Goal: Obtain resource: Obtain resource

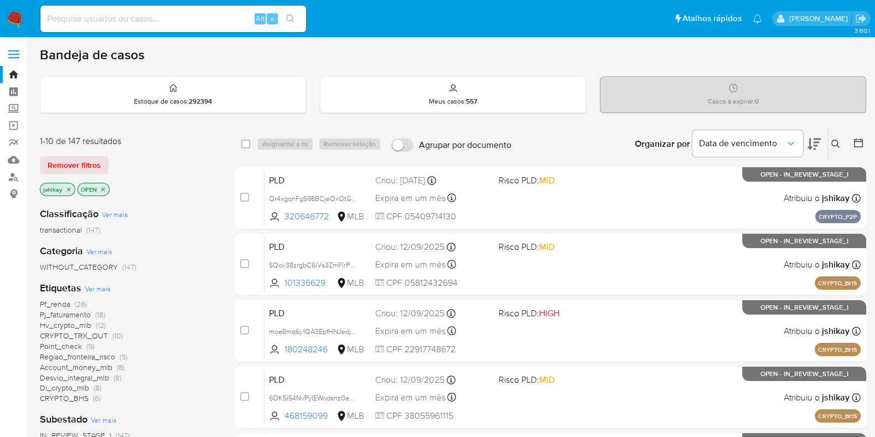
click at [855, 144] on icon at bounding box center [858, 142] width 11 height 11
click at [859, 137] on icon at bounding box center [858, 142] width 11 height 11
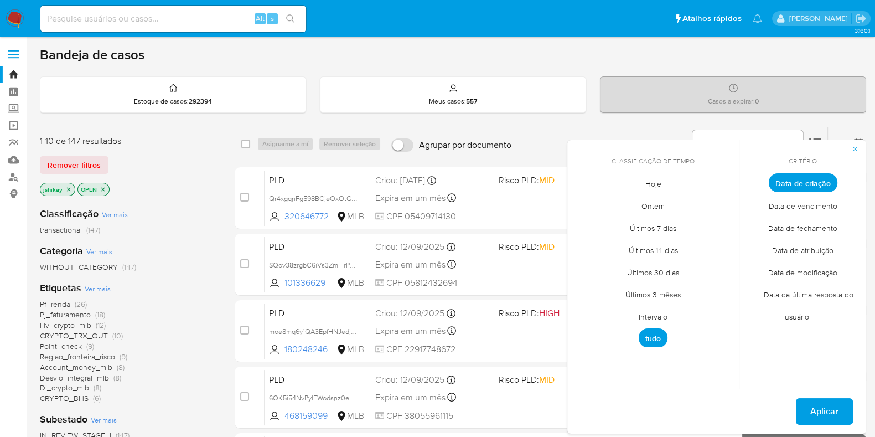
click at [653, 311] on span "Intervalo" at bounding box center [653, 316] width 52 height 23
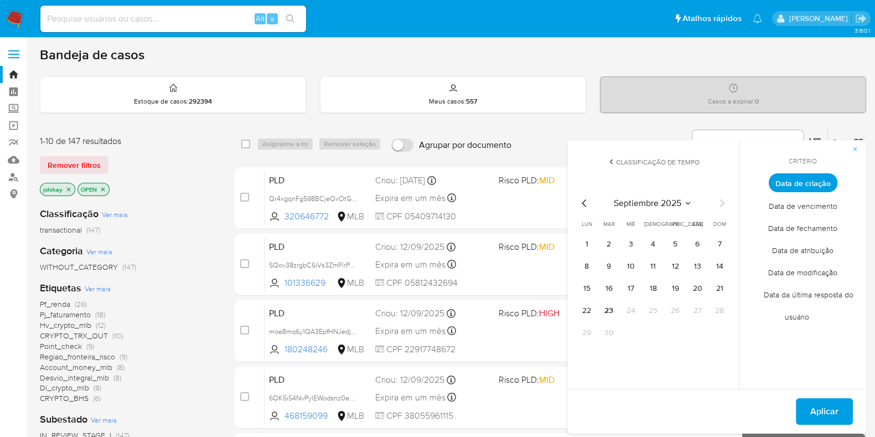
click at [585, 202] on icon "Mes anterior" at bounding box center [584, 202] width 13 height 13
click at [677, 246] on button "1" at bounding box center [675, 244] width 18 height 18
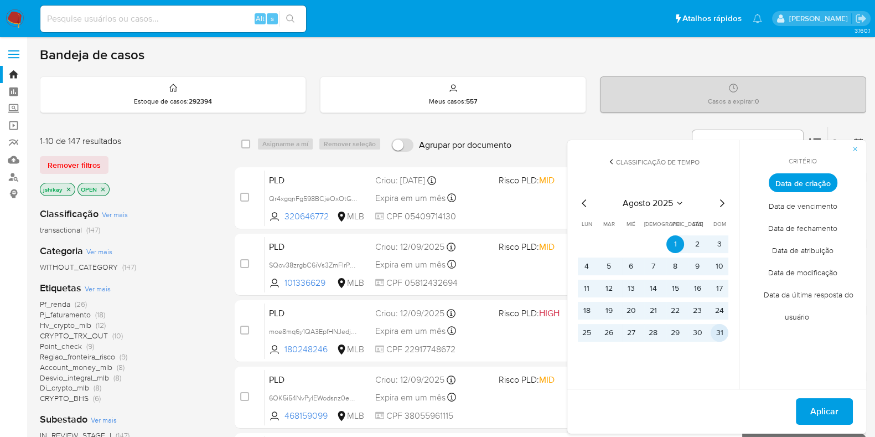
click at [718, 333] on button "31" at bounding box center [719, 333] width 18 height 18
click at [811, 414] on span "Aplicar" at bounding box center [824, 411] width 28 height 24
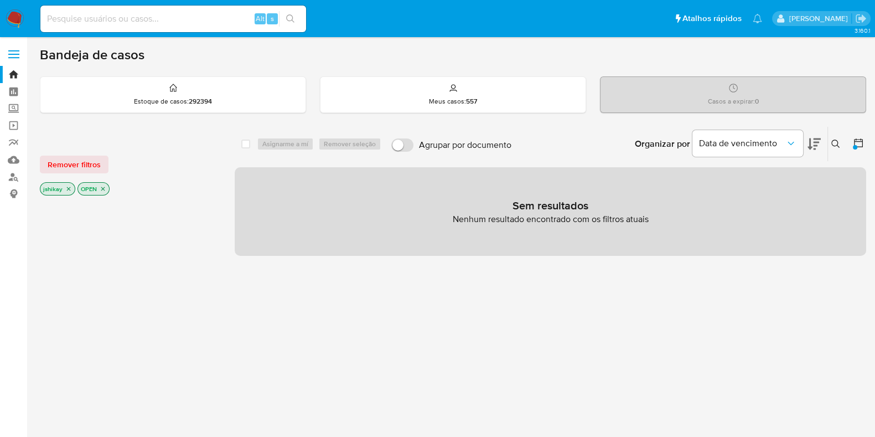
click at [860, 142] on icon at bounding box center [858, 142] width 11 height 11
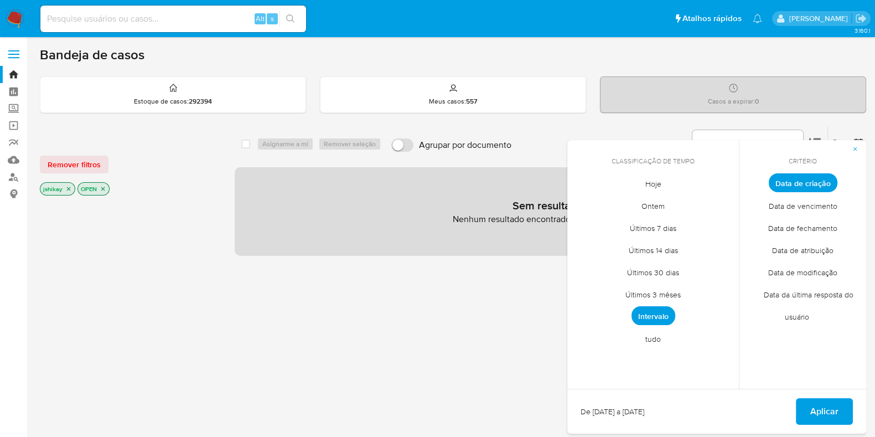
click at [647, 334] on span "tudo" at bounding box center [653, 338] width 39 height 23
click at [833, 407] on span "Aplicar" at bounding box center [824, 411] width 28 height 24
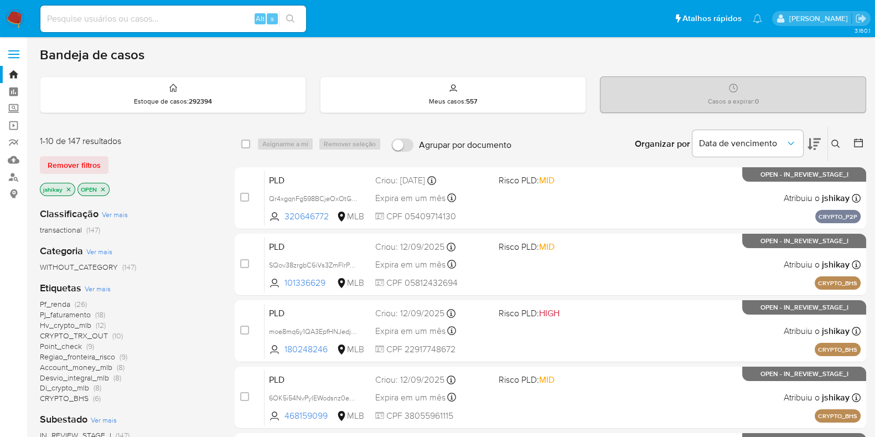
click at [90, 286] on span "Ver mais" at bounding box center [98, 288] width 26 height 10
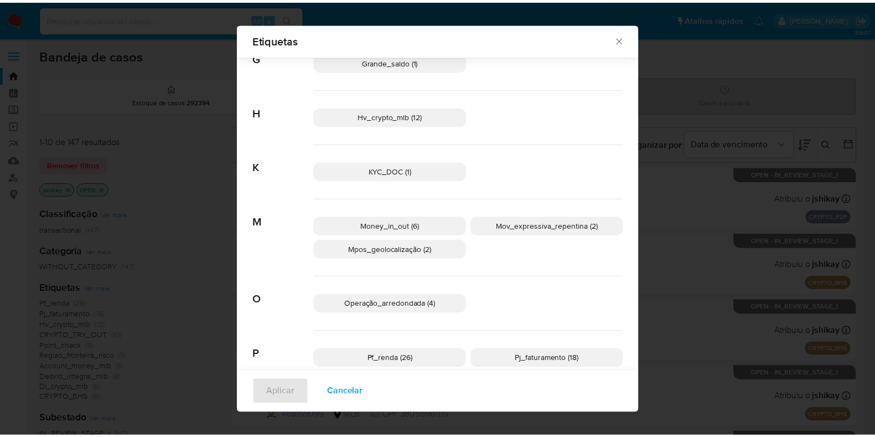
scroll to position [475, 0]
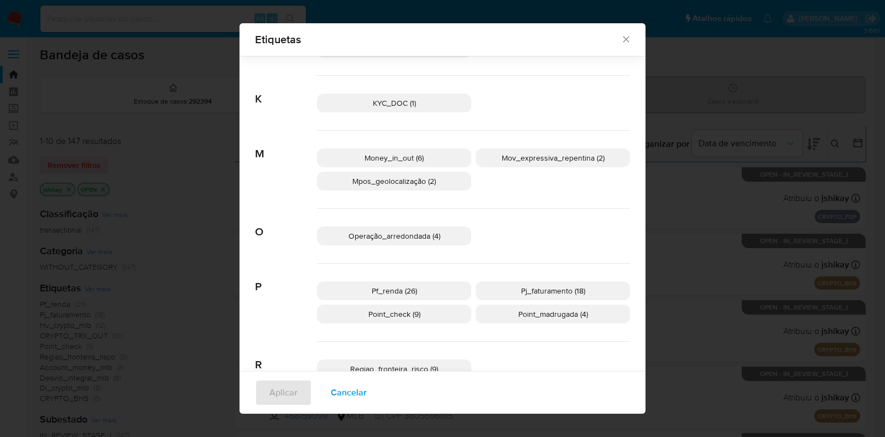
click at [424, 282] on p "Pf_renda (26)" at bounding box center [394, 290] width 154 height 19
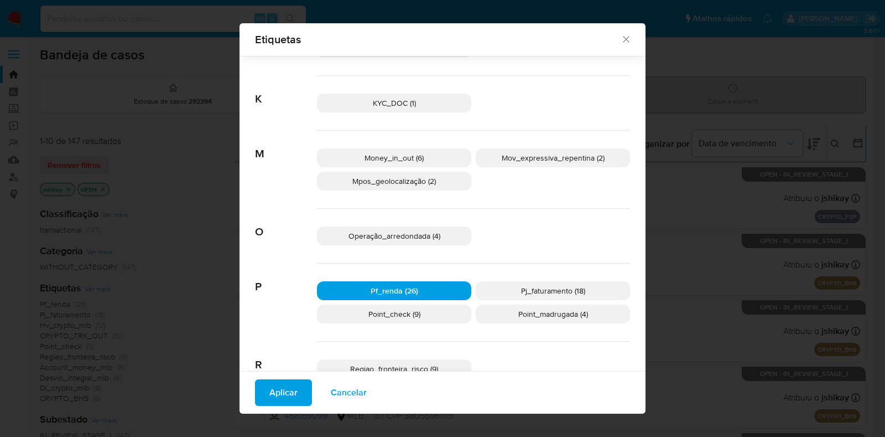
click at [277, 400] on span "Aplicar" at bounding box center [283, 392] width 28 height 24
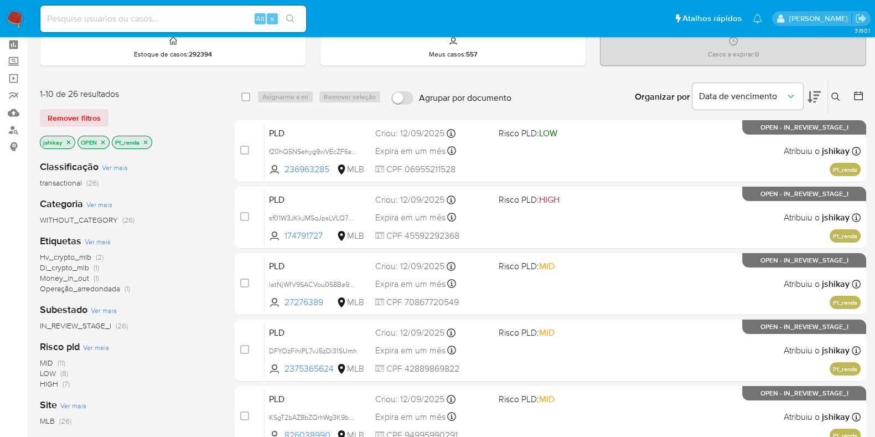
scroll to position [69, 0]
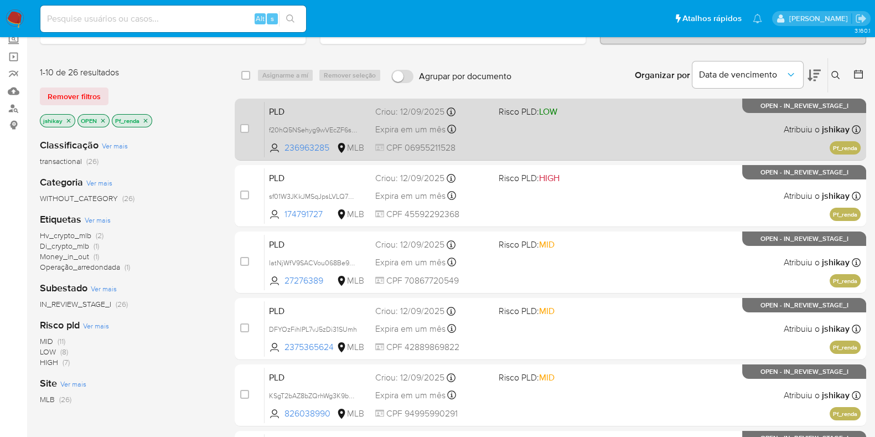
click at [613, 134] on div "PLD f20hQ5NSehyg9wVEcZF6s1Ry 236963285 MLB Risco PLD: LOW Criou: 12/09/2025 Cri…" at bounding box center [562, 129] width 596 height 56
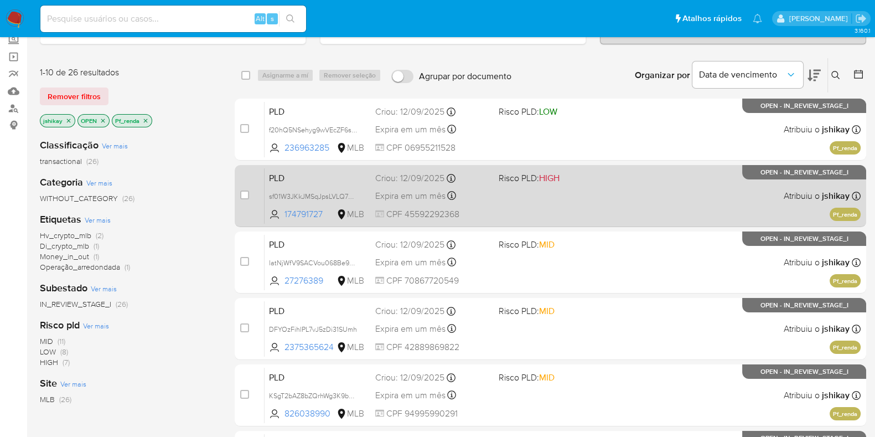
drag, startPoint x: 617, startPoint y: 167, endPoint x: 619, endPoint y: 178, distance: 11.2
click at [617, 168] on div "PLD sf01W3JKkJMSqJpsLVLQ7BNg 174791727 MLB Risco PLD: HIGH Criou: 12/09/2025 Cr…" at bounding box center [562, 196] width 596 height 56
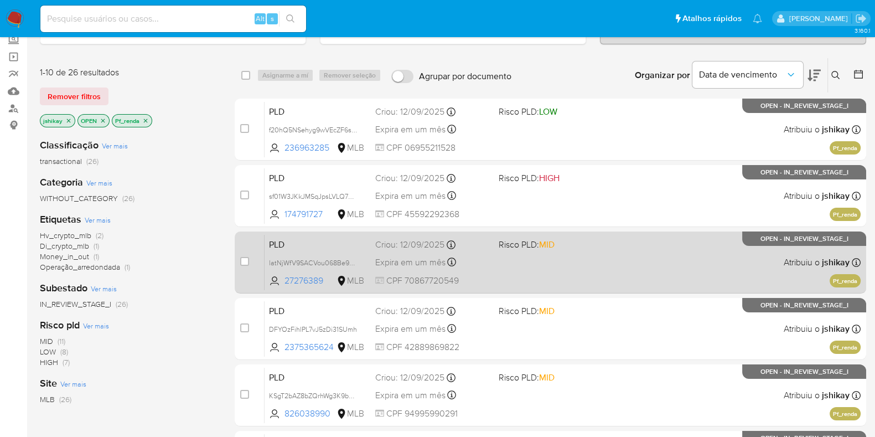
click at [611, 251] on div "PLD latNjWfV9SACVou068Be95xr 27276389 MLB Risco PLD: MID Criou: 12/09/2025 Crio…" at bounding box center [562, 262] width 596 height 56
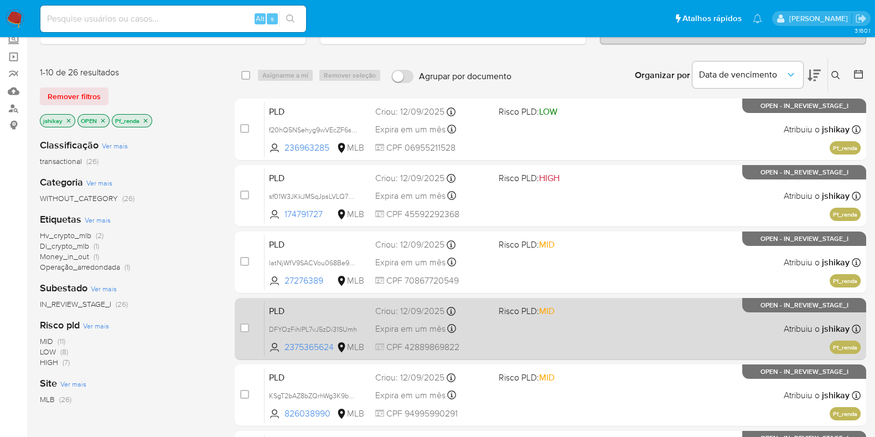
click at [595, 319] on div "PLD DFYOzFihlPL7vJ5zDi31SUmh 2375365624 MLB Risco PLD: MID Criou: 12/09/2025 Cr…" at bounding box center [562, 328] width 596 height 56
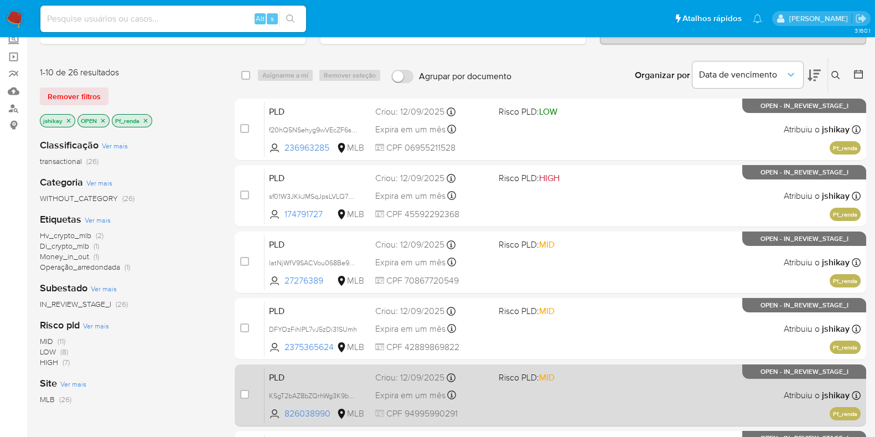
click at [597, 388] on div "PLD KSgT2bAZ8bZQrhWg3K9bUsKc 826038990 MLB Risco PLD: MID Criou: 12/09/2025 Cri…" at bounding box center [562, 395] width 596 height 56
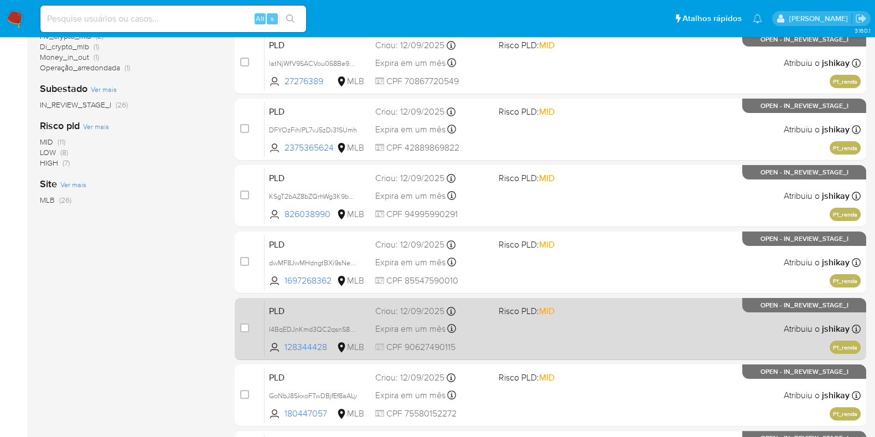
scroll to position [346, 0]
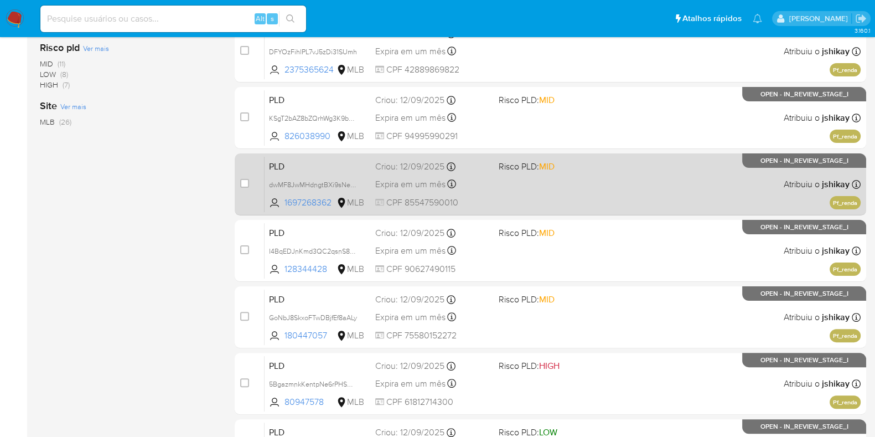
click at [599, 181] on div "PLD dwMF8JwMHdngtBXi9sNegqW7 1697268362 MLB Risco PLD: MID Criou: 12/09/2025 Cr…" at bounding box center [562, 184] width 596 height 56
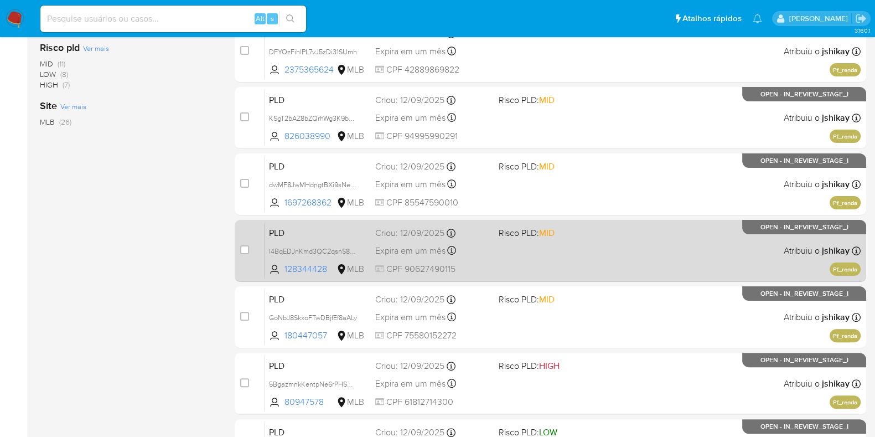
click at [614, 230] on div "PLD I4BqEDJnKmd3QC2qsnS81gTq 128344428 MLB Risco PLD: MID Criou: 12/09/2025 Cri…" at bounding box center [562, 250] width 596 height 56
click at [609, 279] on div "case-item-checkbox Incapaz de atribuir o caso PLD I4BqEDJnKmd3QC2qsnS81gTq 1283…" at bounding box center [550, 251] width 631 height 62
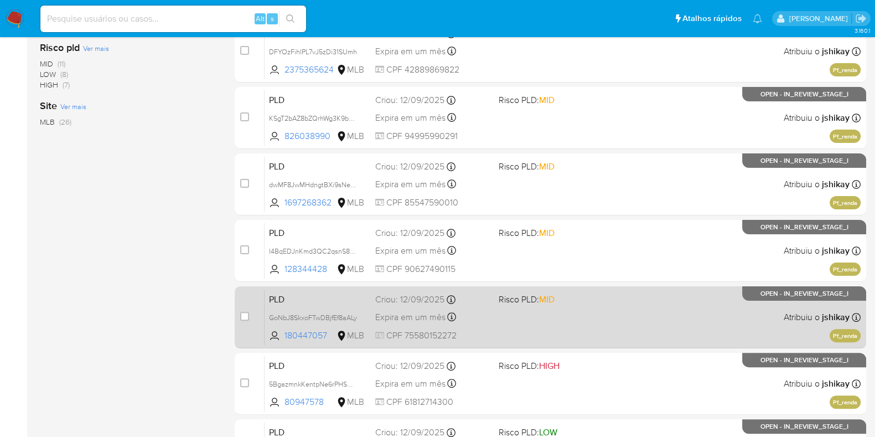
click at [610, 304] on span "Risco PLD: MID" at bounding box center [556, 298] width 115 height 14
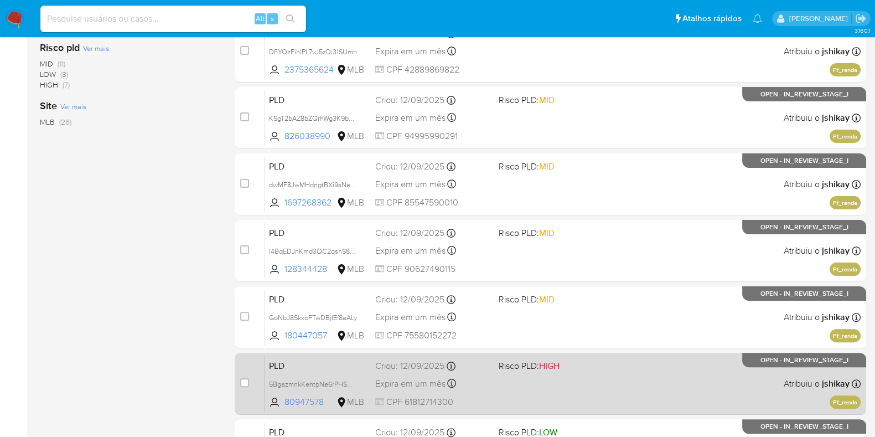
click at [608, 375] on div "PLD 5BgazmnkKentpNe6rPHSO1Ew 80947578 MLB Risco PLD: HIGH Criou: 12/09/2025 Cri…" at bounding box center [562, 383] width 596 height 56
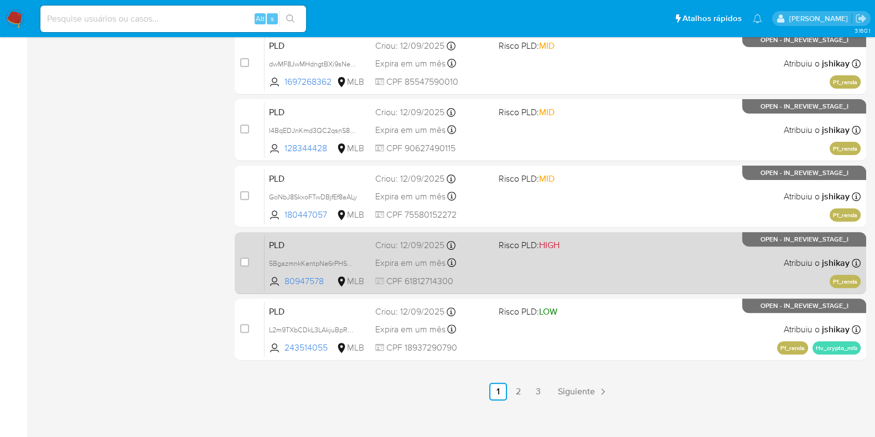
scroll to position [475, 0]
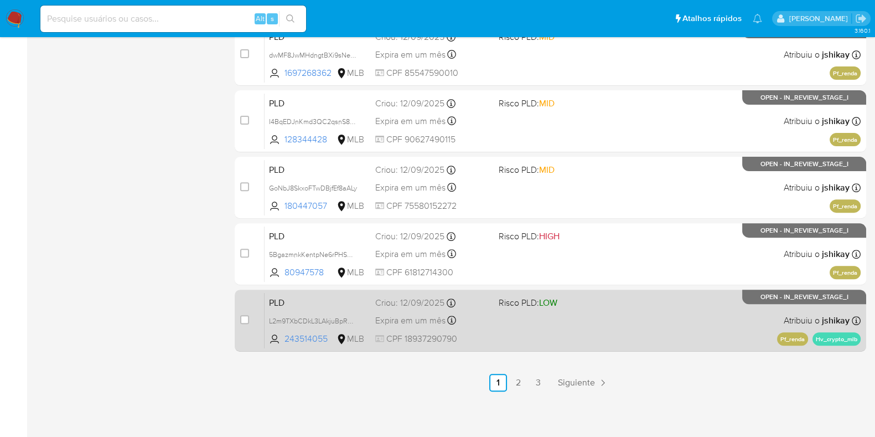
click at [603, 324] on div "PLD L2m9TXbCDkL3LAkjuBpRAZ0S 243514055 MLB Risco PLD: LOW Criou: 12/09/2025 Cri…" at bounding box center [562, 320] width 596 height 56
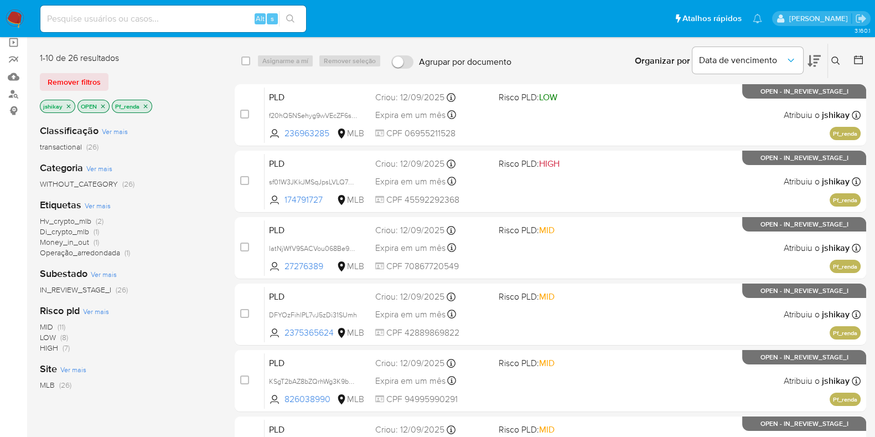
scroll to position [60, 0]
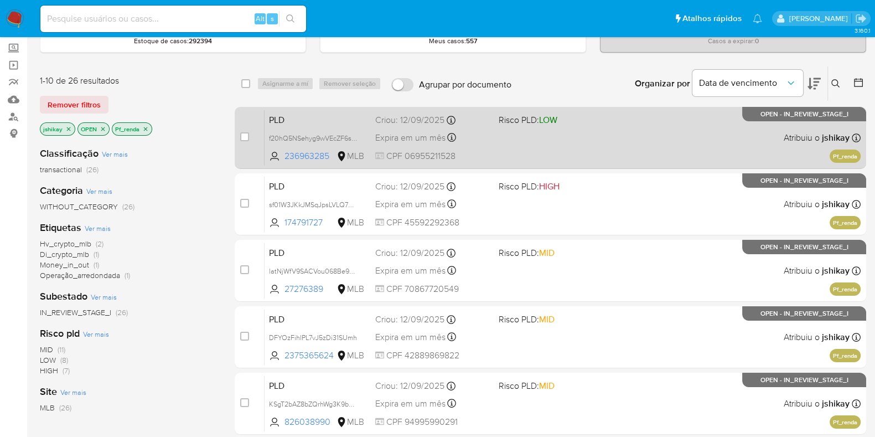
click at [592, 134] on div "PLD f20hQ5NSehyg9wVEcZF6s1Ry 236963285 MLB Risco PLD: LOW Criou: 12/09/2025 Cri…" at bounding box center [562, 138] width 596 height 56
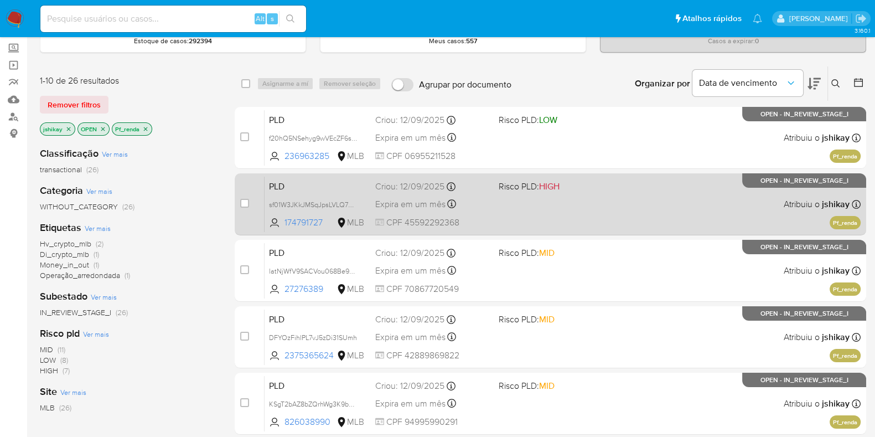
click at [592, 187] on span "Risco PLD: HIGH" at bounding box center [556, 185] width 115 height 14
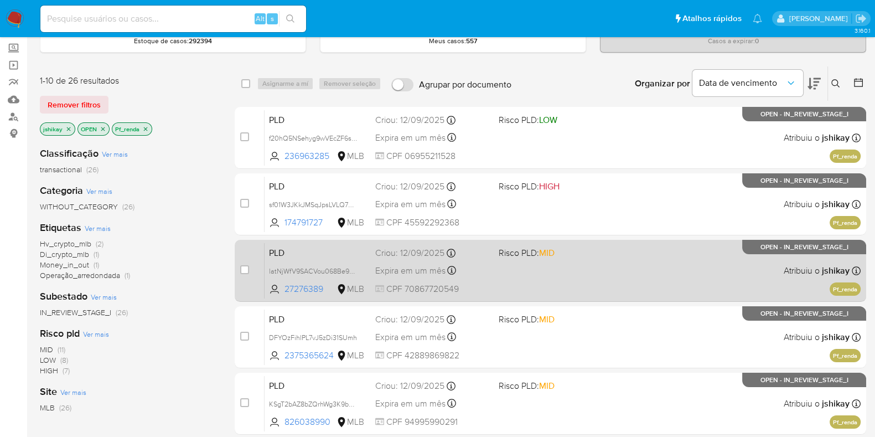
click at [577, 251] on span "Risco PLD: MID" at bounding box center [556, 252] width 115 height 14
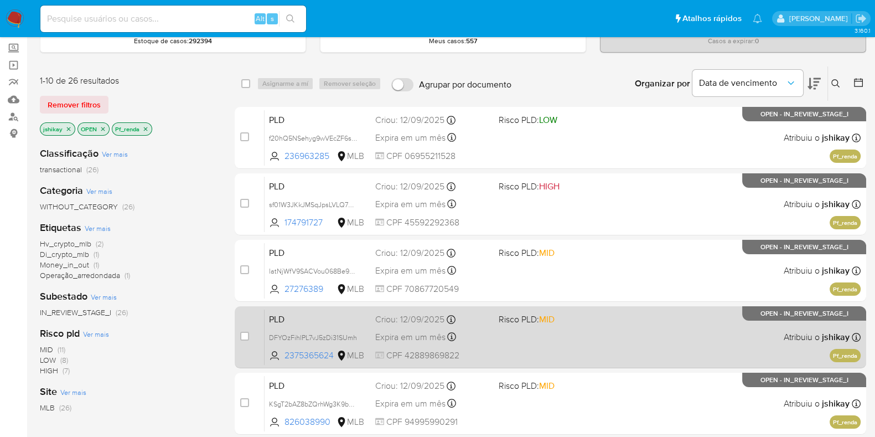
click at [574, 322] on span "Risco PLD: MID" at bounding box center [556, 318] width 115 height 14
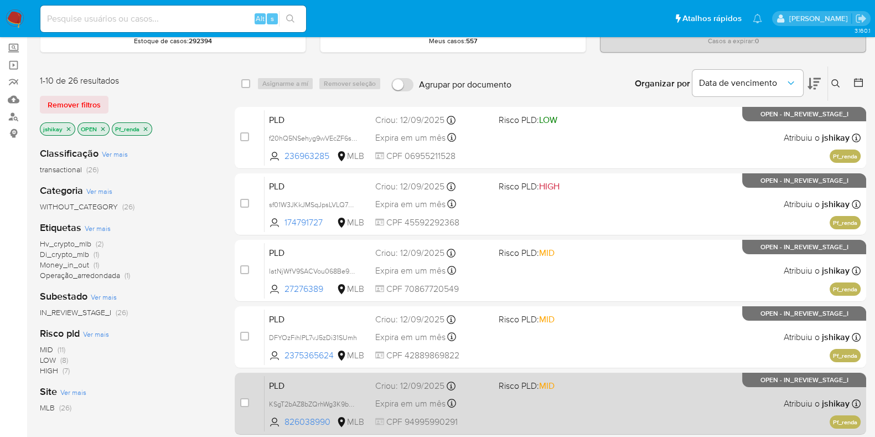
click at [592, 403] on div "PLD KSgT2bAZ8bZQrhWg3K9bUsKc 826038990 MLB Risco PLD: MID Criou: 12/09/2025 Cri…" at bounding box center [562, 403] width 596 height 56
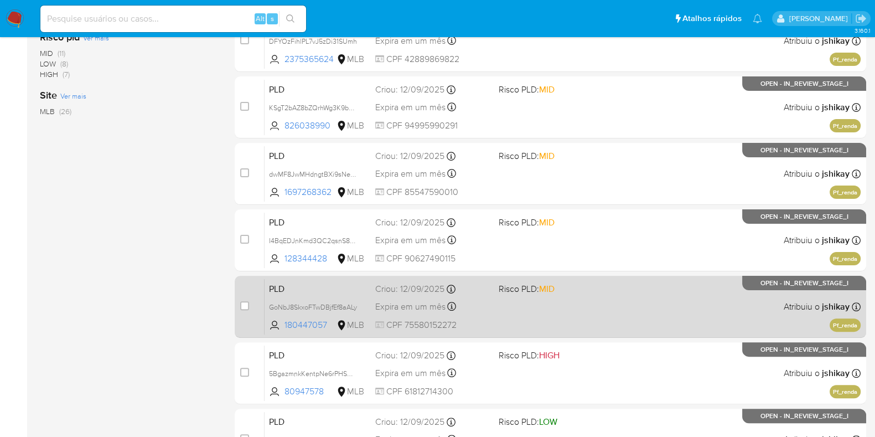
scroll to position [407, 0]
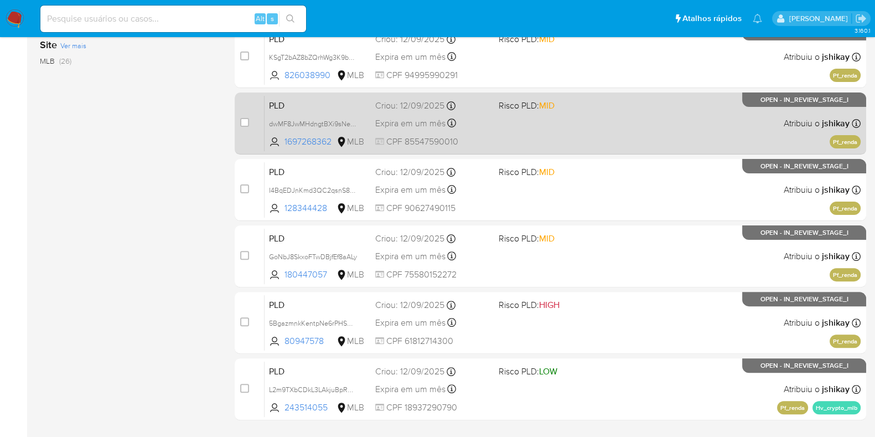
click at [590, 123] on div "PLD dwMF8JwMHdngtBXi9sNegqW7 1697268362 MLB Risco PLD: MID Criou: 12/09/2025 Cr…" at bounding box center [562, 123] width 596 height 56
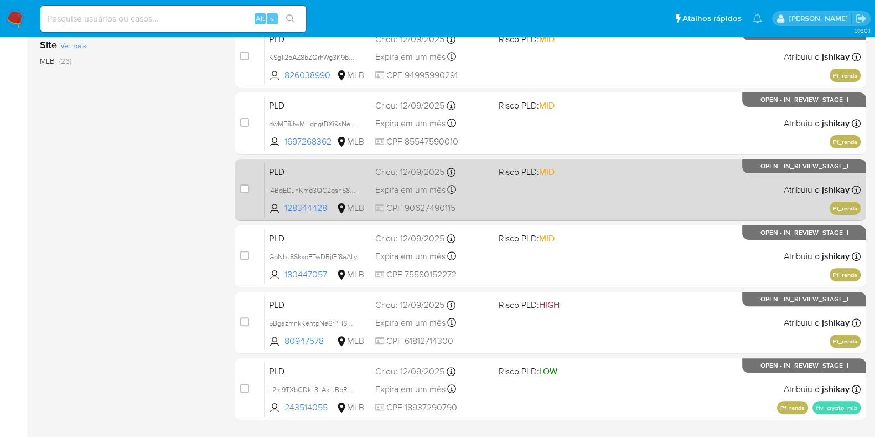
click at [601, 169] on span "Risco PLD: MID" at bounding box center [556, 171] width 115 height 14
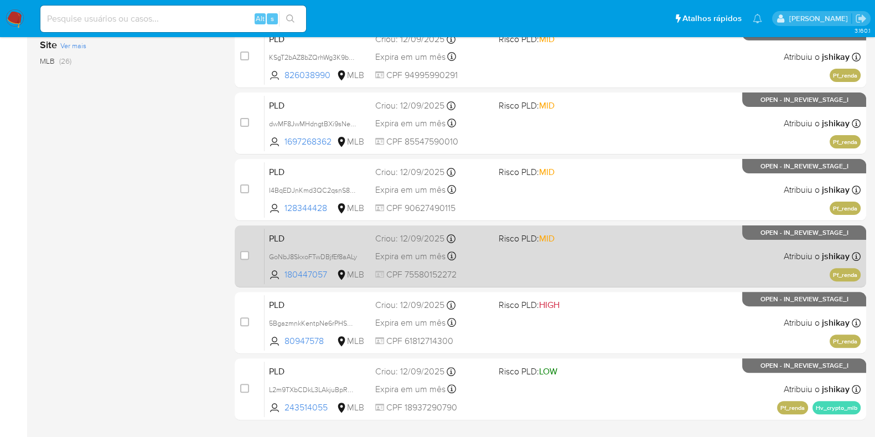
click at [587, 237] on span "Risco PLD: MID" at bounding box center [556, 237] width 115 height 14
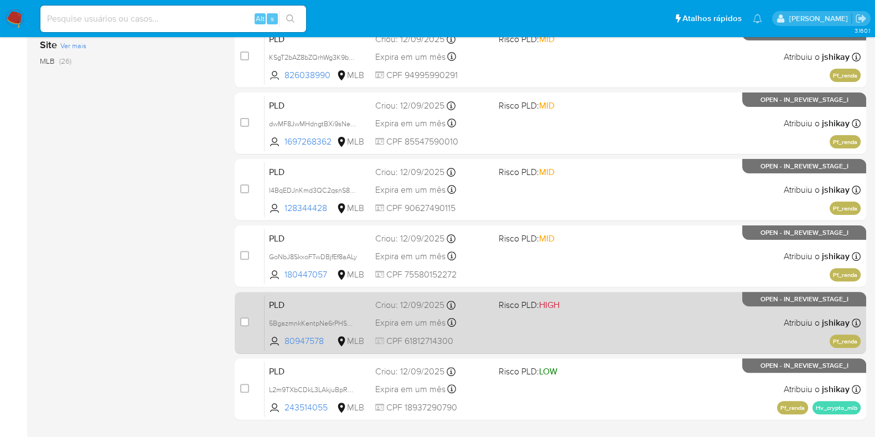
click at [591, 304] on span "Risco PLD: HIGH" at bounding box center [556, 304] width 115 height 14
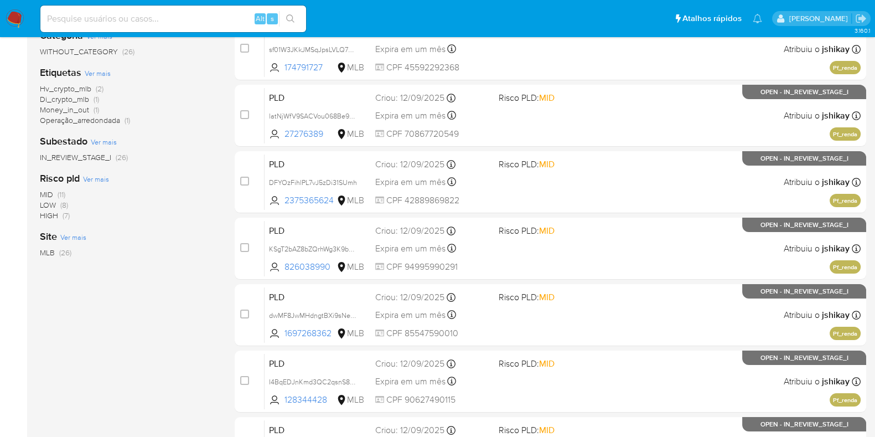
scroll to position [0, 0]
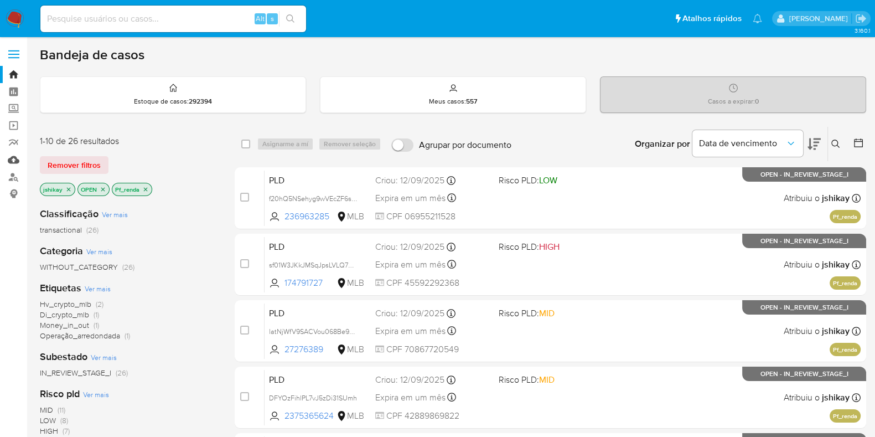
click at [15, 152] on link "Mulan" at bounding box center [66, 159] width 132 height 17
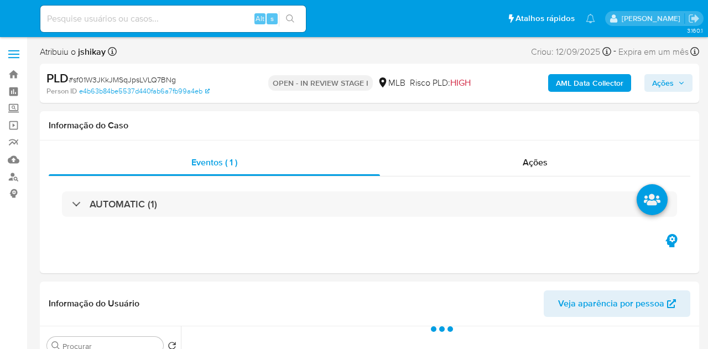
select select "10"
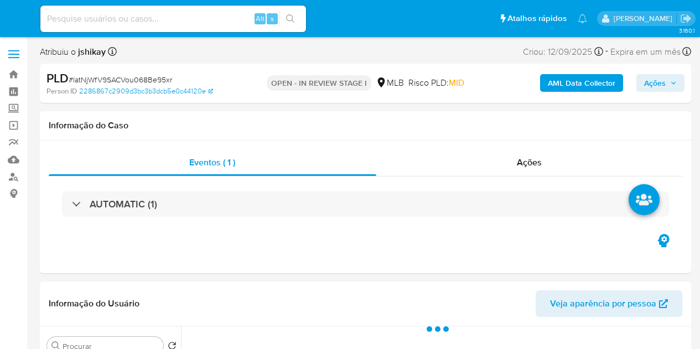
select select "10"
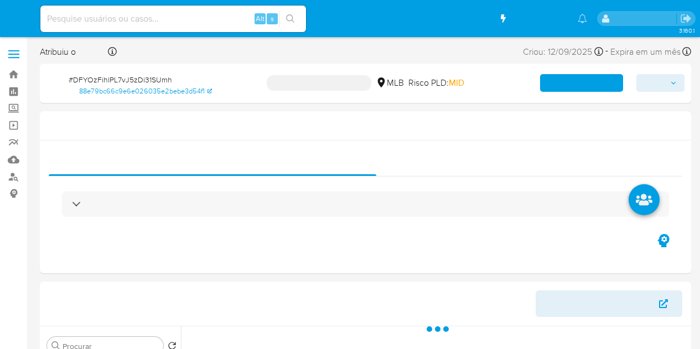
select select "10"
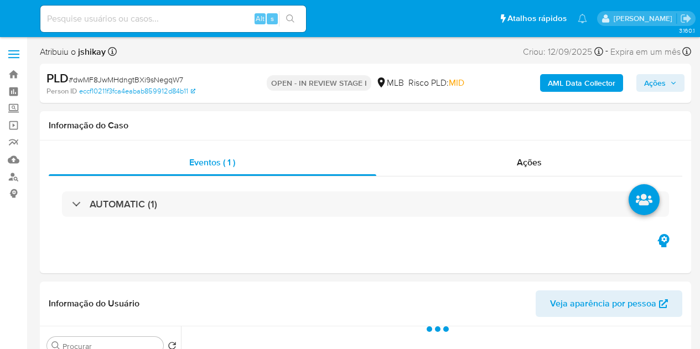
select select "10"
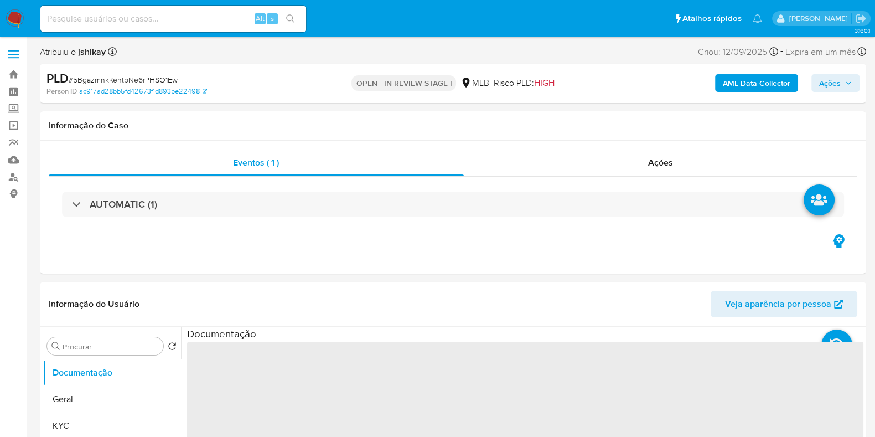
select select "10"
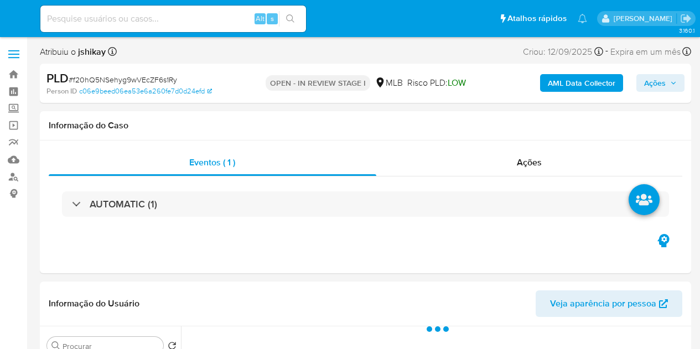
select select "10"
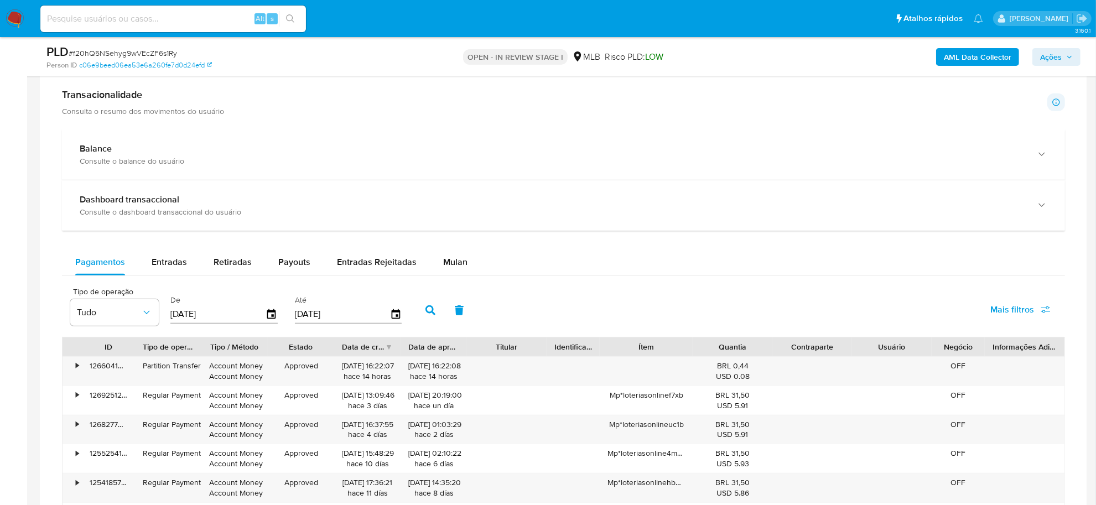
scroll to position [761, 0]
click at [453, 264] on span "Mulan" at bounding box center [455, 260] width 24 height 13
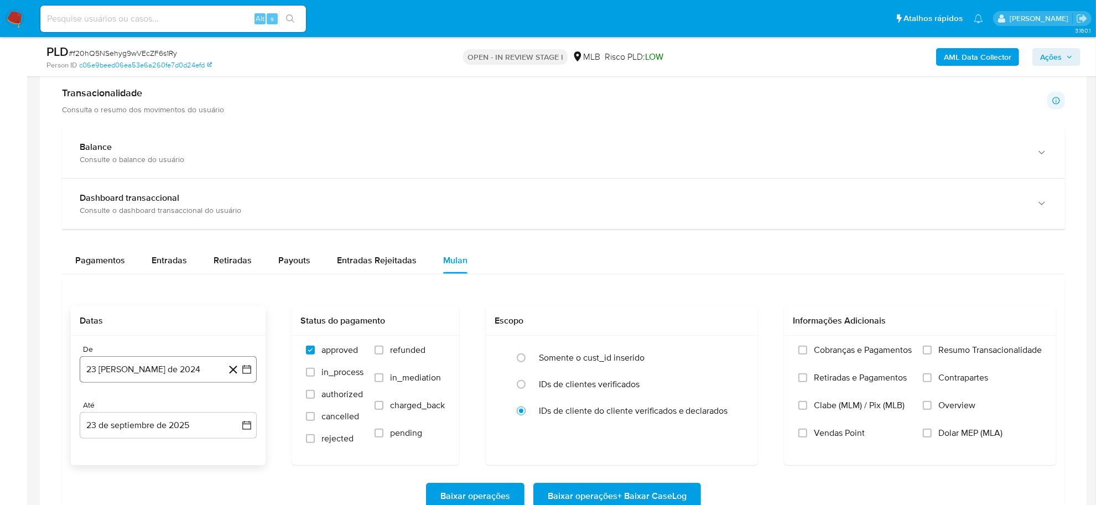
click at [243, 349] on button "23 [PERSON_NAME] de 2024" at bounding box center [168, 369] width 177 height 27
click at [181, 198] on span "agosto 2024" at bounding box center [163, 201] width 50 height 11
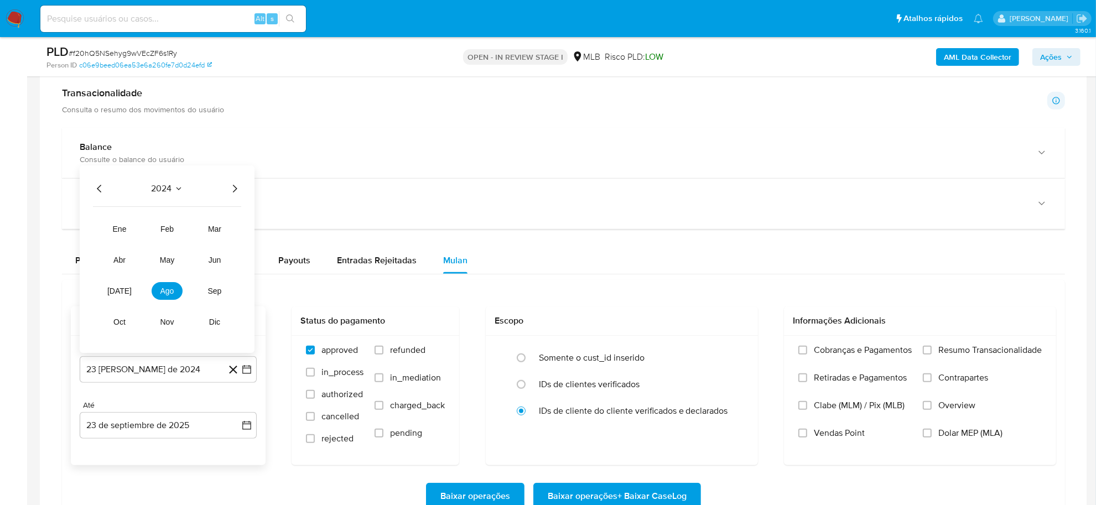
click at [234, 191] on icon "Año siguiente" at bounding box center [234, 188] width 13 height 13
click at [165, 292] on span "ago" at bounding box center [167, 291] width 14 height 9
click at [191, 242] on button "1" at bounding box center [190, 243] width 18 height 18
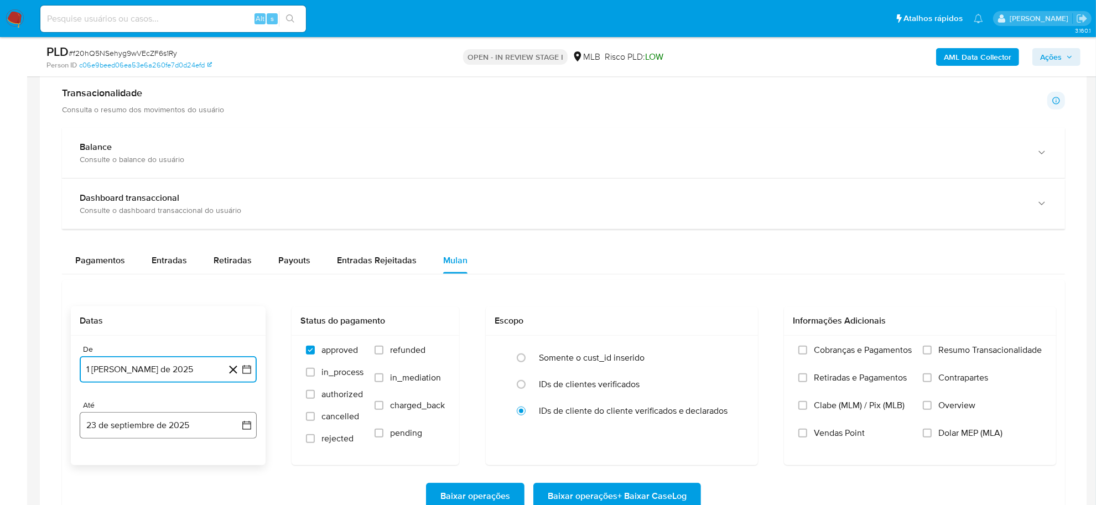
click at [251, 349] on icon "button" at bounding box center [246, 425] width 9 height 9
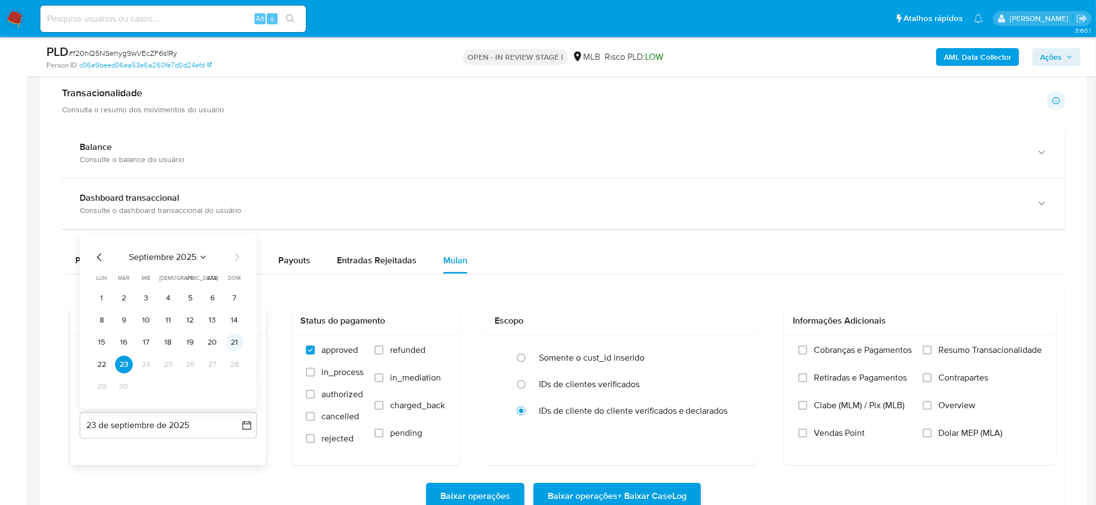
click at [236, 339] on button "21" at bounding box center [235, 343] width 18 height 18
click at [699, 349] on span "Resumo Transacionalidade" at bounding box center [989, 350] width 103 height 11
click at [699, 349] on input "Resumo Transacionalidade" at bounding box center [927, 350] width 9 height 9
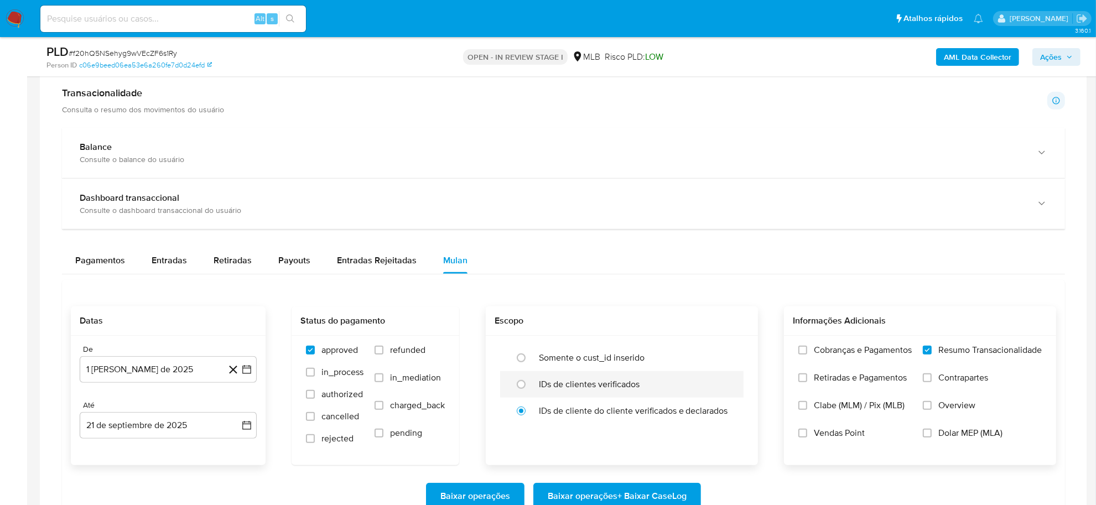
scroll to position [830, 0]
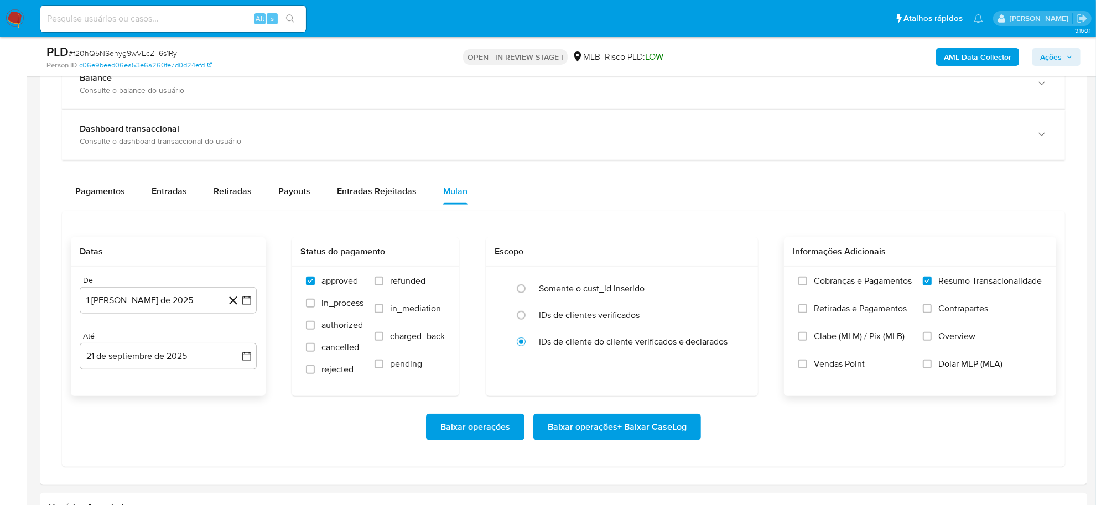
click at [602, 349] on span "Baixar operações + Baixar CaseLog" at bounding box center [617, 427] width 139 height 24
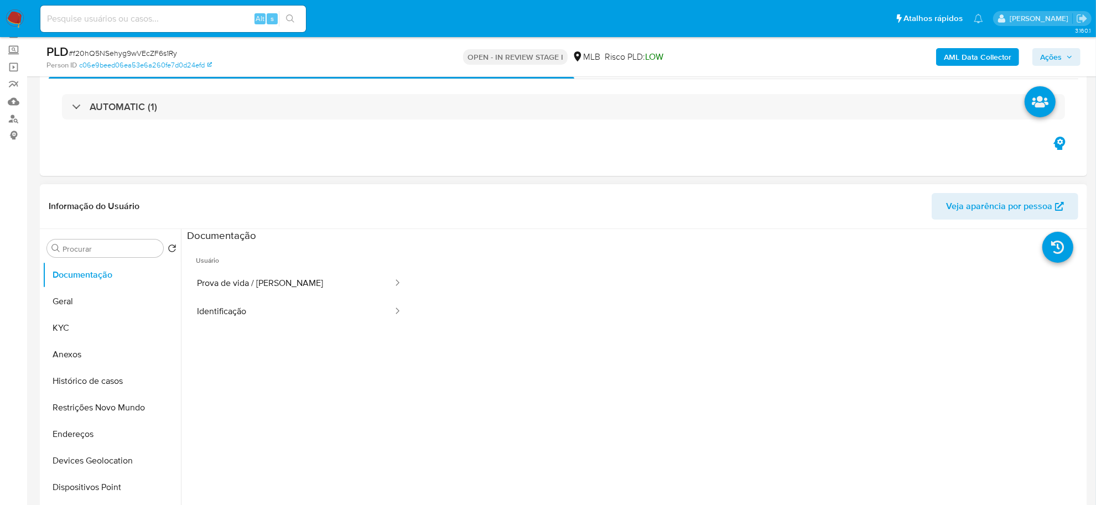
scroll to position [138, 0]
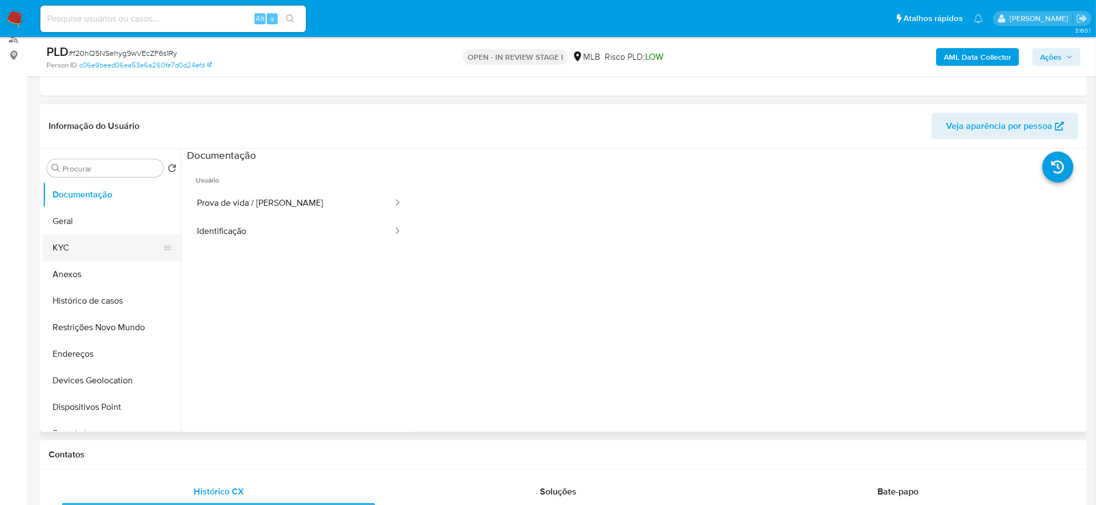
click at [90, 255] on button "KYC" at bounding box center [107, 248] width 129 height 27
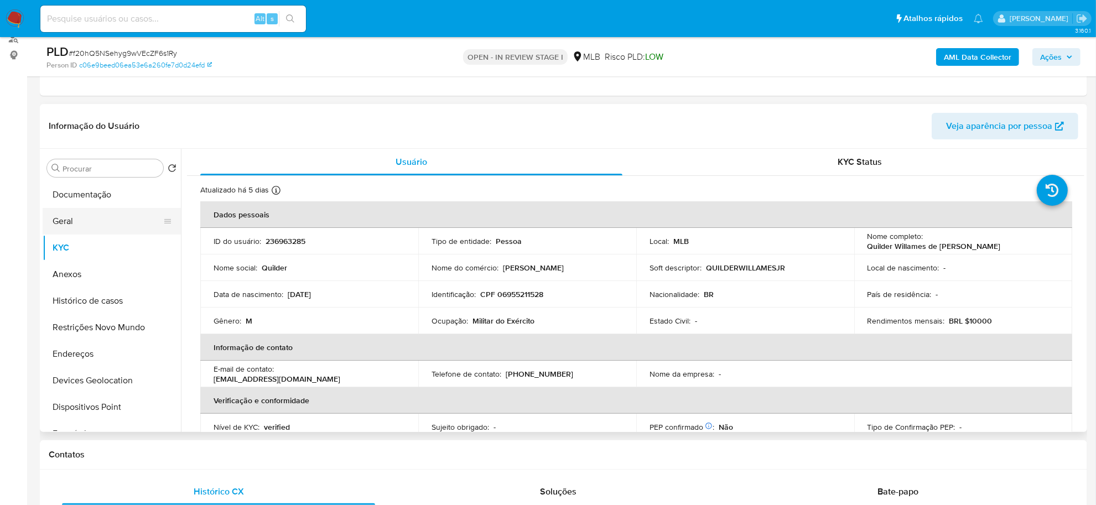
click at [114, 220] on button "Geral" at bounding box center [107, 221] width 129 height 27
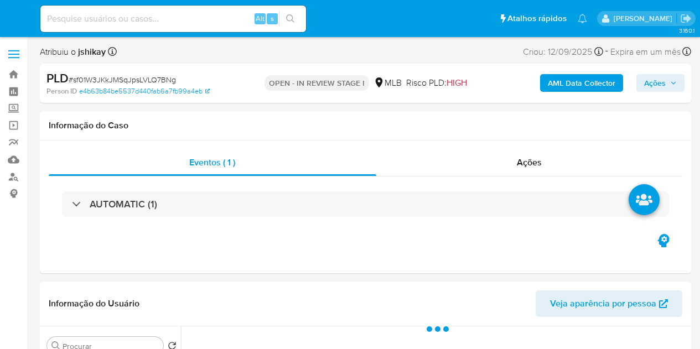
select select "10"
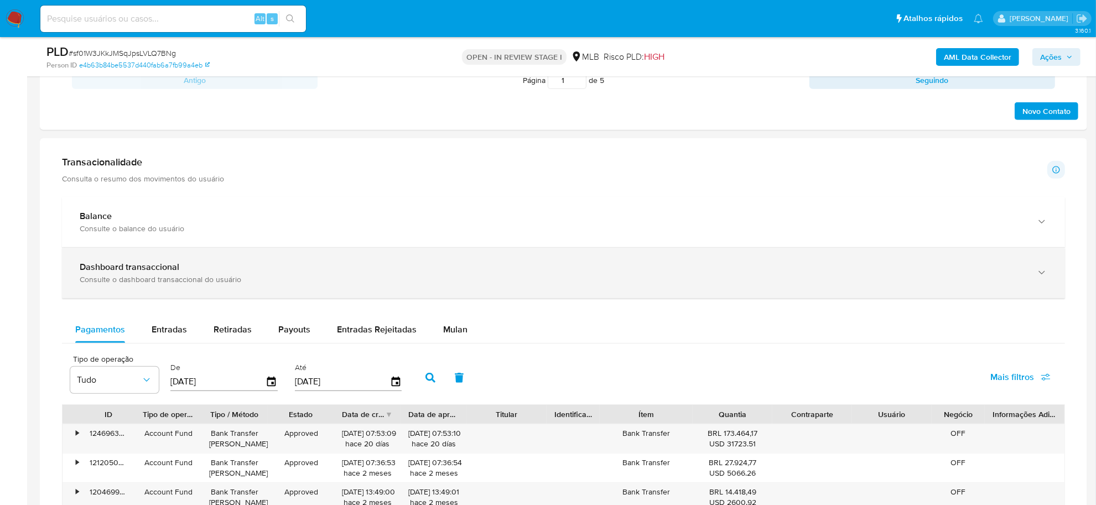
scroll to position [830, 0]
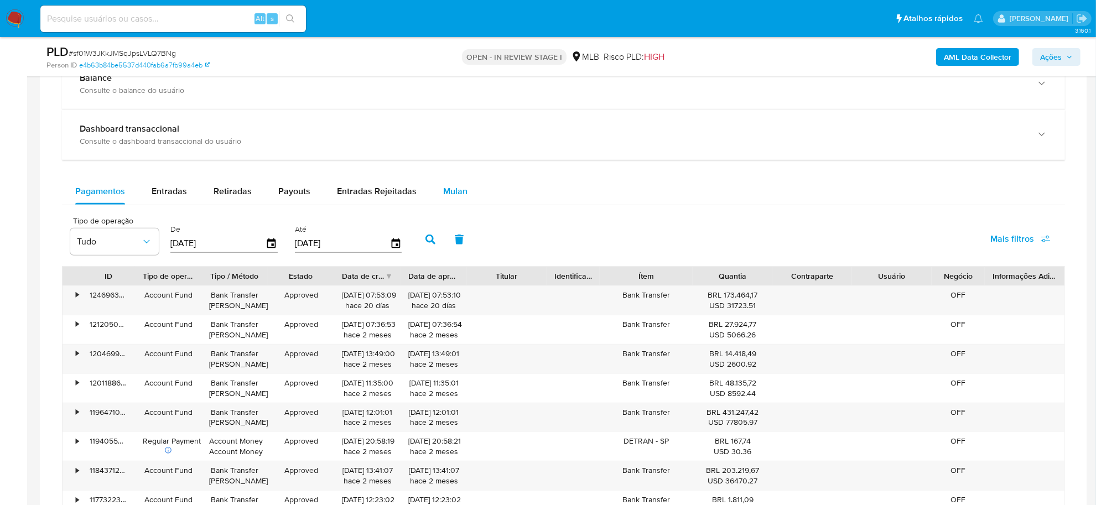
click at [438, 200] on button "Mulan" at bounding box center [455, 191] width 51 height 27
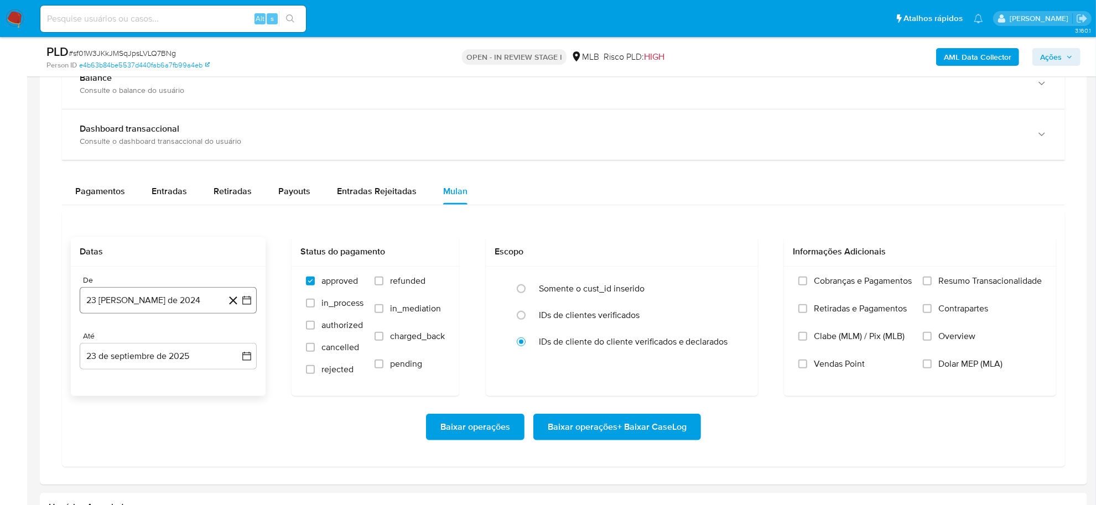
click at [247, 300] on icon "button" at bounding box center [246, 300] width 9 height 9
click at [186, 338] on span "agosto 2024" at bounding box center [163, 340] width 50 height 11
click at [236, 340] on icon "Año siguiente" at bounding box center [234, 340] width 13 height 13
click at [166, 349] on span "ago" at bounding box center [167, 442] width 14 height 9
click at [192, 349] on button "1" at bounding box center [190, 381] width 18 height 18
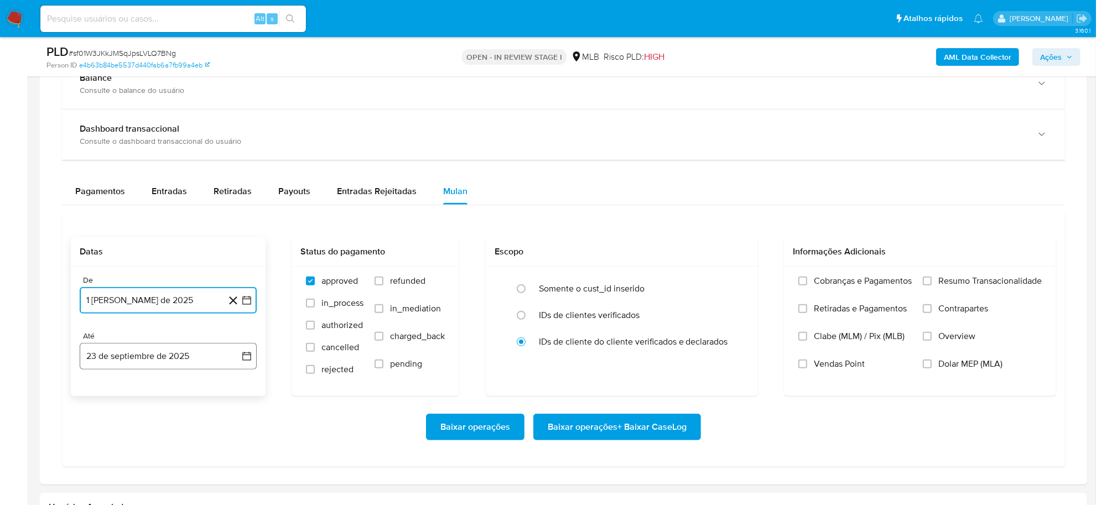
click at [247, 349] on icon "button" at bounding box center [246, 356] width 11 height 11
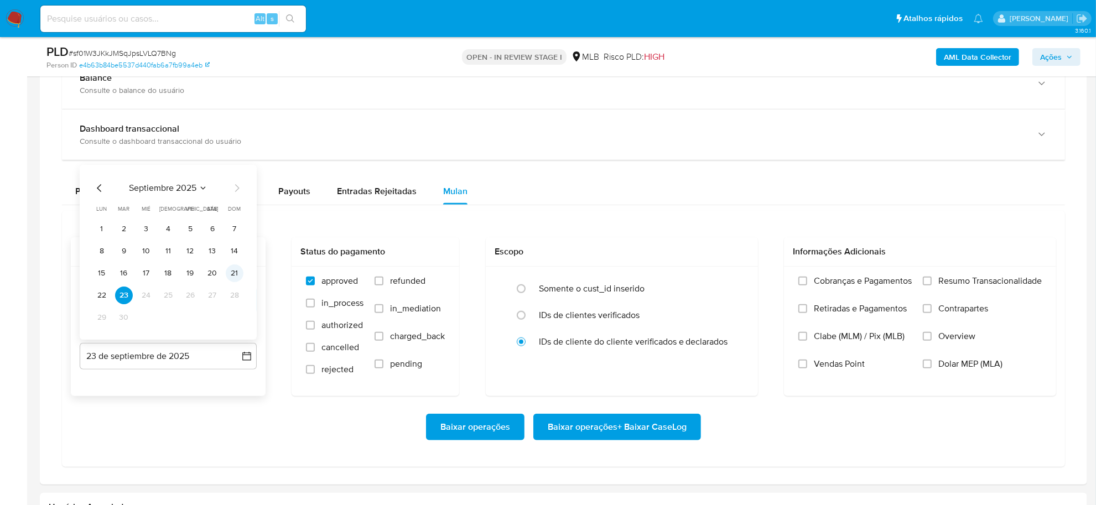
click at [240, 275] on button "21" at bounding box center [235, 273] width 18 height 18
click at [699, 289] on label "Resumo Transacionalidade" at bounding box center [982, 290] width 119 height 28
click at [699, 286] on input "Resumo Transacionalidade" at bounding box center [927, 281] width 9 height 9
click at [618, 349] on span "Baixar operações + Baixar CaseLog" at bounding box center [617, 427] width 139 height 24
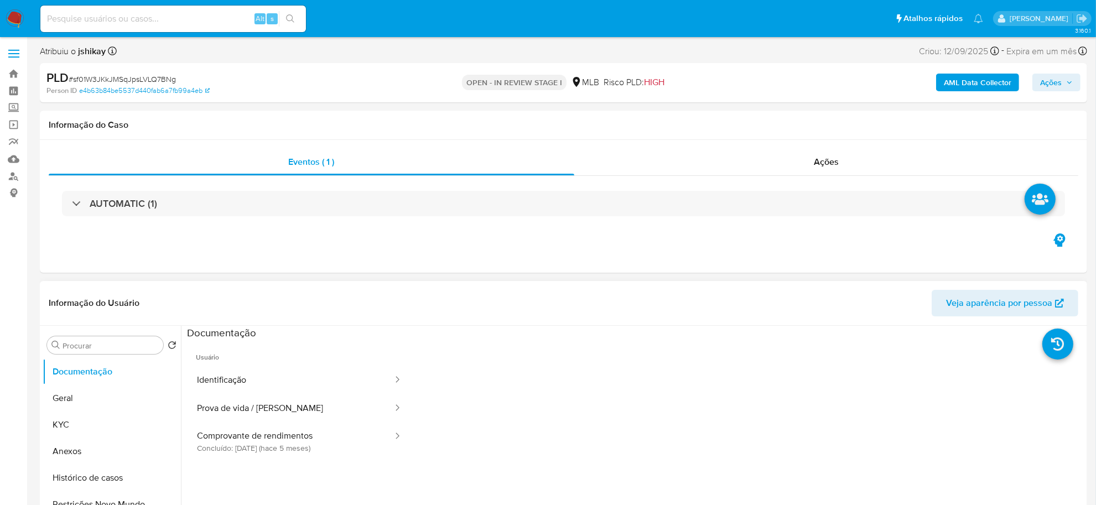
scroll to position [0, 0]
click at [89, 349] on button "Geral" at bounding box center [107, 399] width 129 height 27
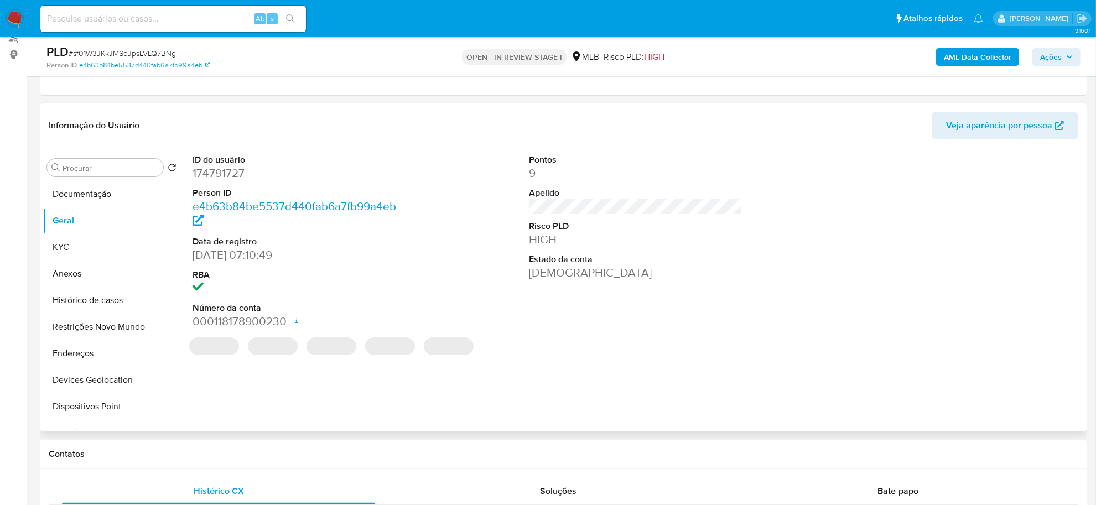
scroll to position [138, 0]
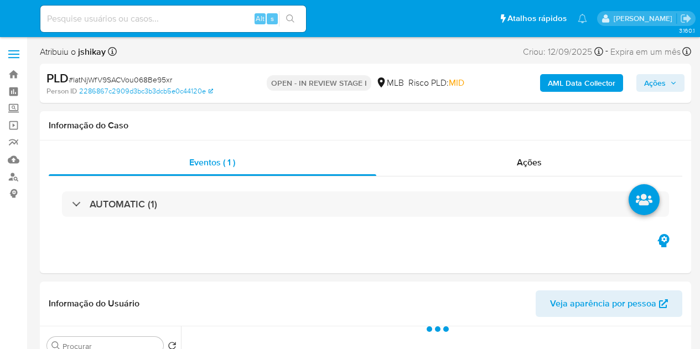
select select "10"
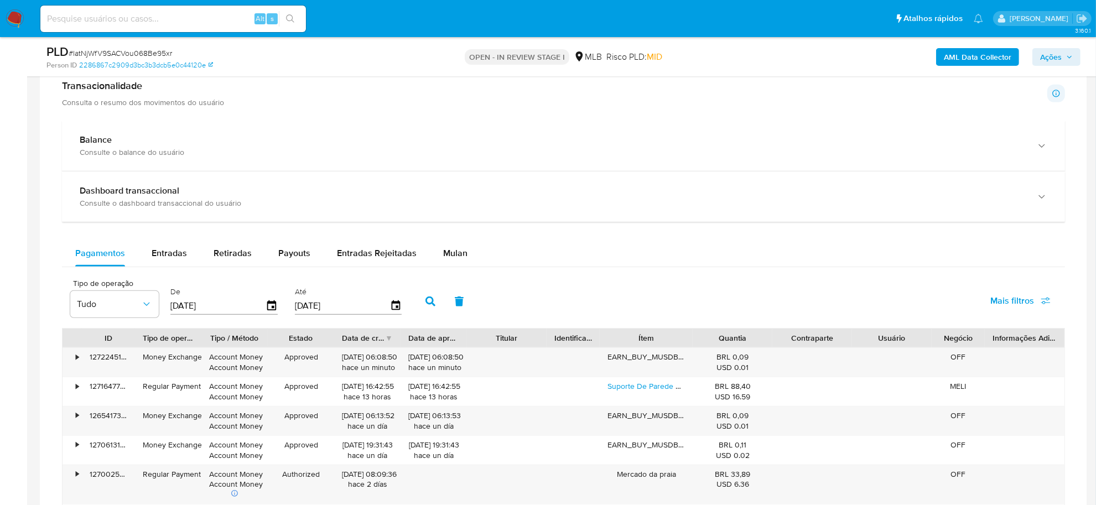
scroll to position [761, 0]
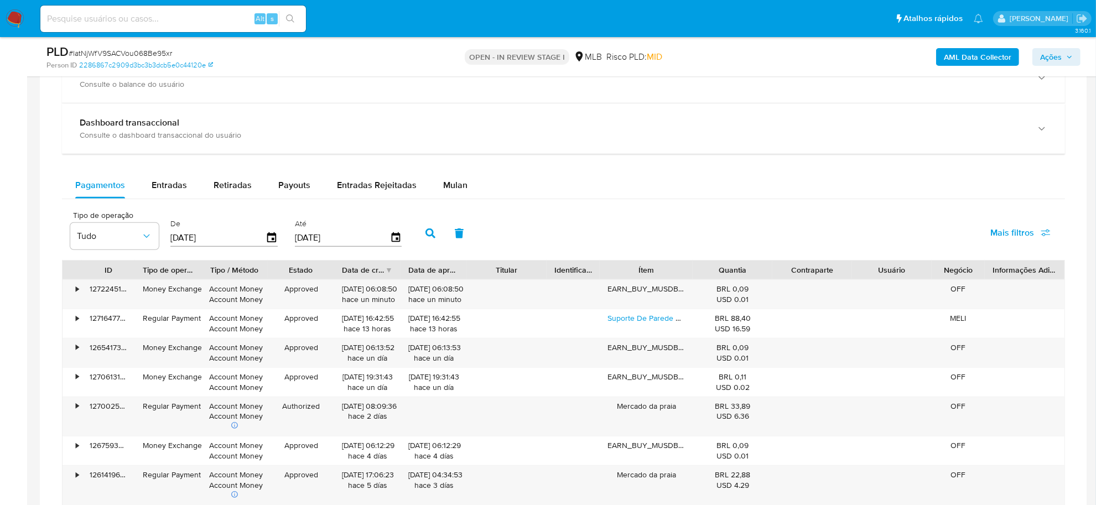
click at [479, 175] on div "Pagamentos Entradas Retiradas Payouts Entradas Rejeitadas Mulan" at bounding box center [563, 185] width 1003 height 27
click at [461, 181] on button "Mulan" at bounding box center [455, 185] width 51 height 27
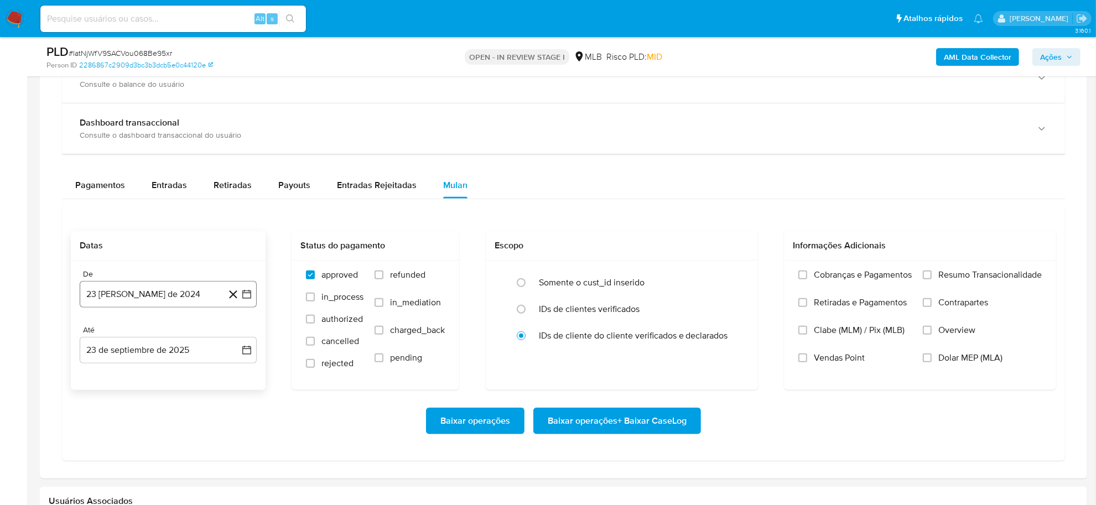
click at [246, 300] on icon "button" at bounding box center [246, 294] width 11 height 11
click at [184, 340] on span "agosto 2024" at bounding box center [163, 334] width 50 height 11
click at [233, 338] on icon "Año siguiente" at bounding box center [234, 334] width 13 height 13
click at [160, 349] on button "ago" at bounding box center [167, 437] width 31 height 18
click at [186, 349] on button "1" at bounding box center [190, 375] width 18 height 18
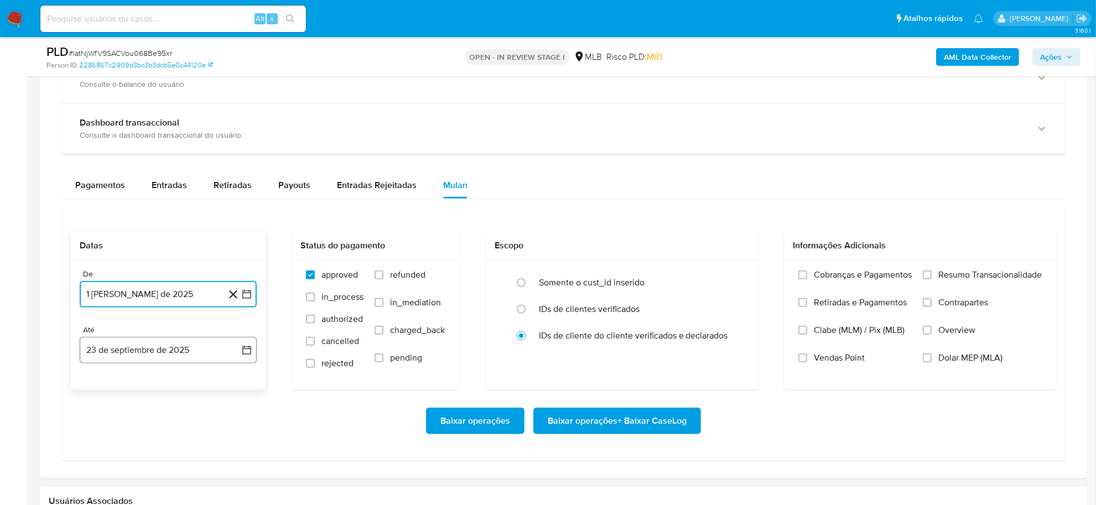
click at [251, 349] on icon "button" at bounding box center [246, 350] width 9 height 9
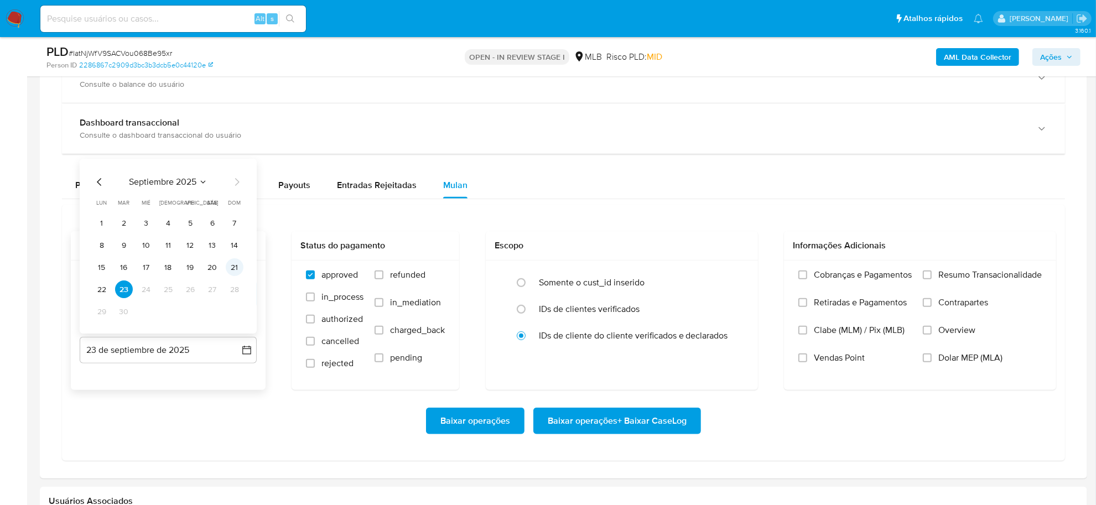
click at [242, 266] on button "21" at bounding box center [235, 268] width 18 height 18
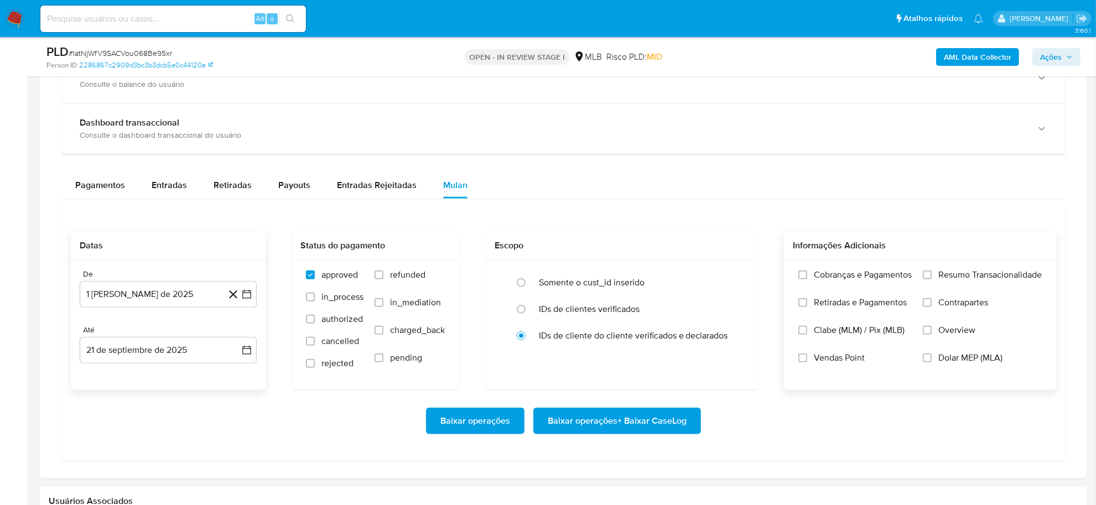
click at [699, 267] on div "Cobranças e Pagamentos Retiradas e Pagamentos Clabe (MLM) / Pix (MLB) Vendas Po…" at bounding box center [920, 325] width 272 height 128
click at [699, 273] on span "Resumo Transacionalidade" at bounding box center [989, 274] width 103 height 11
click at [699, 273] on input "Resumo Transacionalidade" at bounding box center [927, 275] width 9 height 9
click at [609, 349] on span "Baixar operações + Baixar CaseLog" at bounding box center [617, 421] width 139 height 24
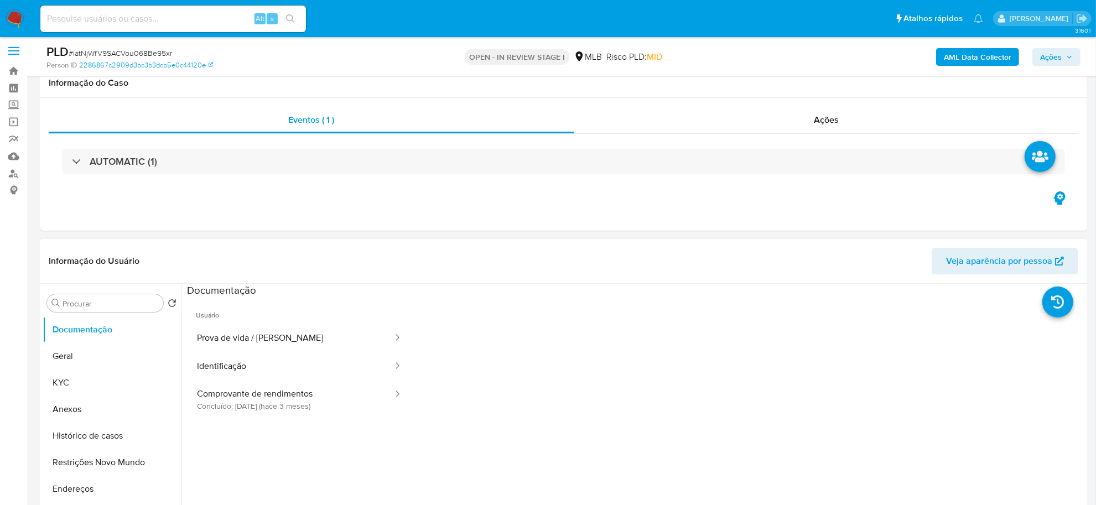
scroll to position [0, 0]
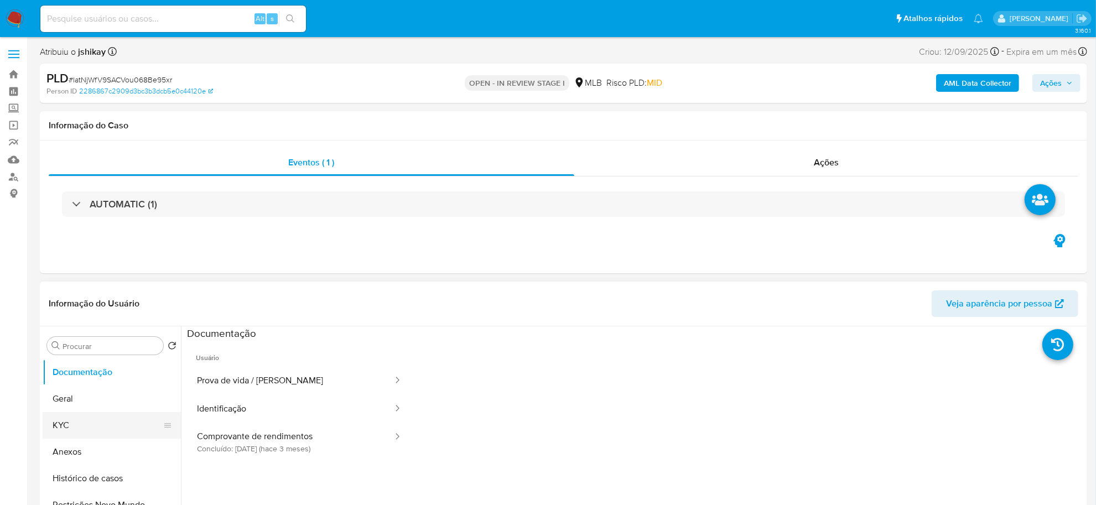
click at [96, 349] on button "KYC" at bounding box center [107, 425] width 129 height 27
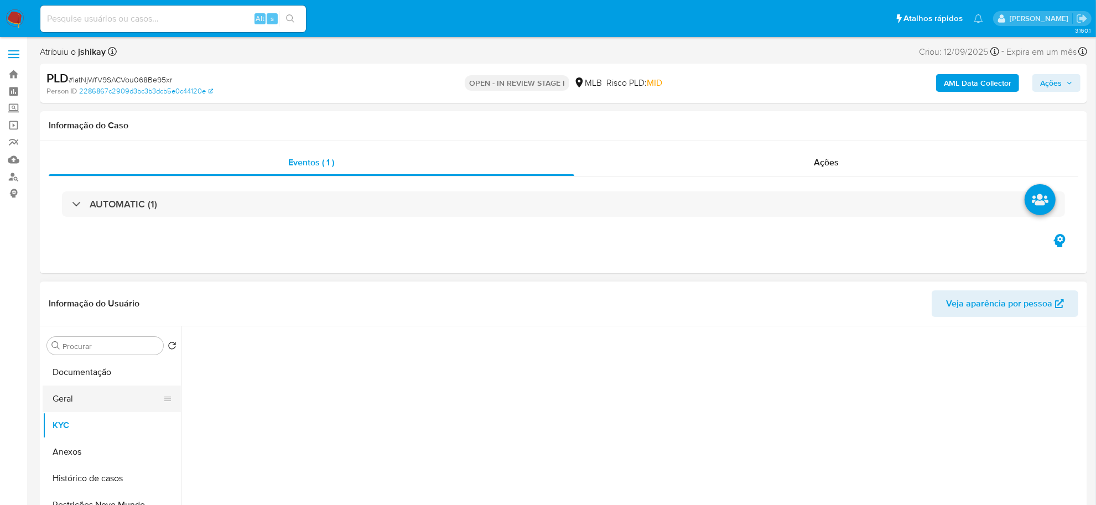
click at [101, 349] on button "Geral" at bounding box center [107, 399] width 129 height 27
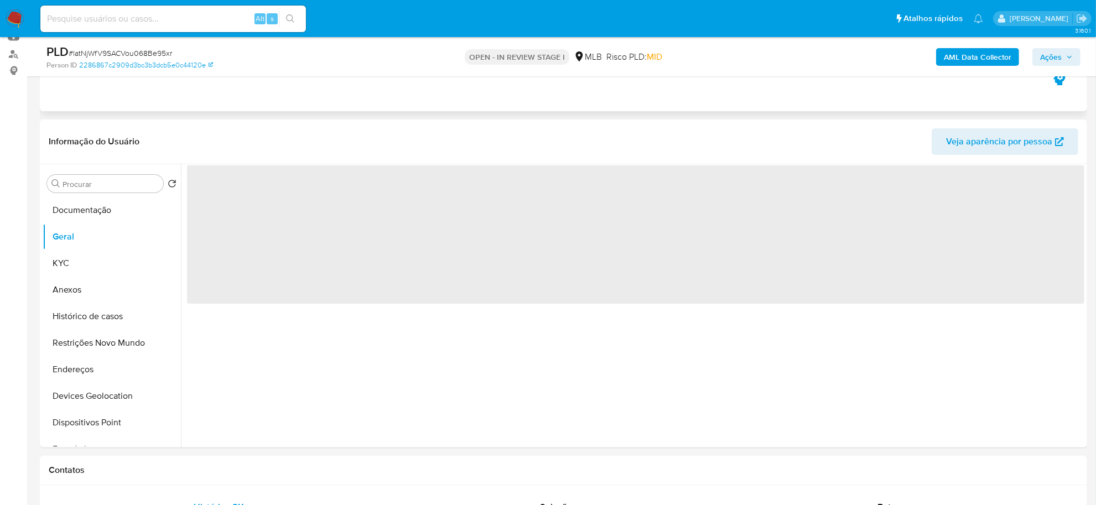
scroll to position [138, 0]
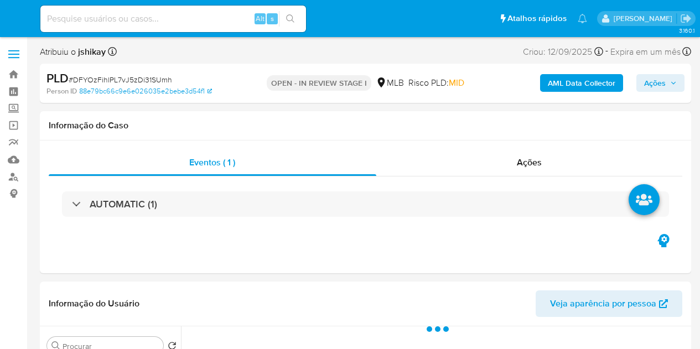
select select "10"
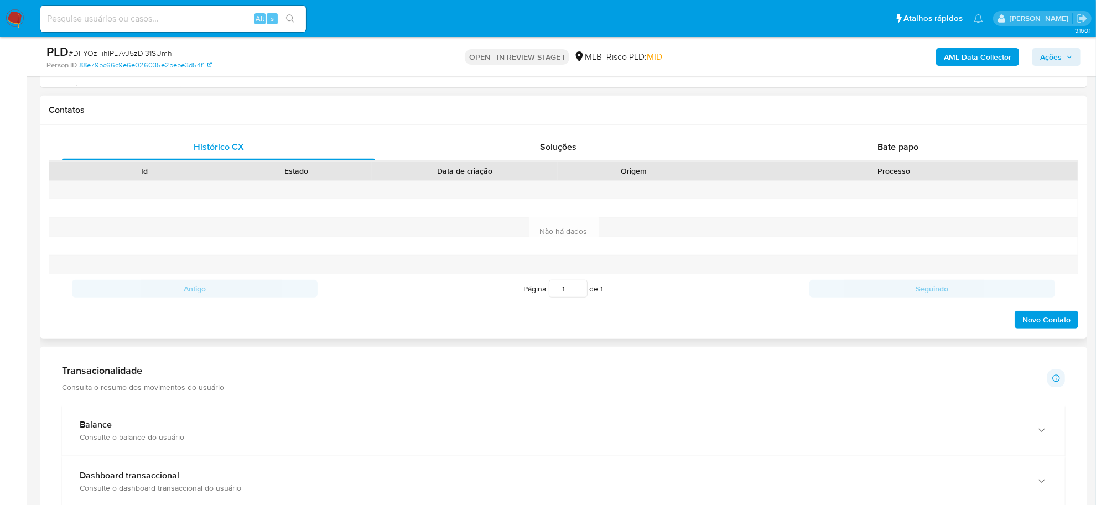
scroll to position [761, 0]
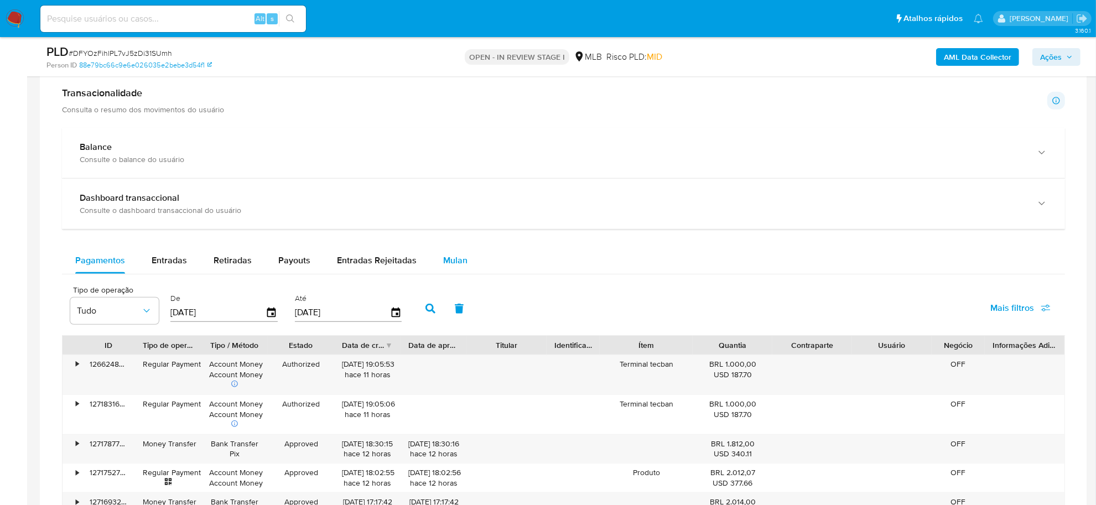
click at [462, 256] on span "Mulan" at bounding box center [455, 260] width 24 height 13
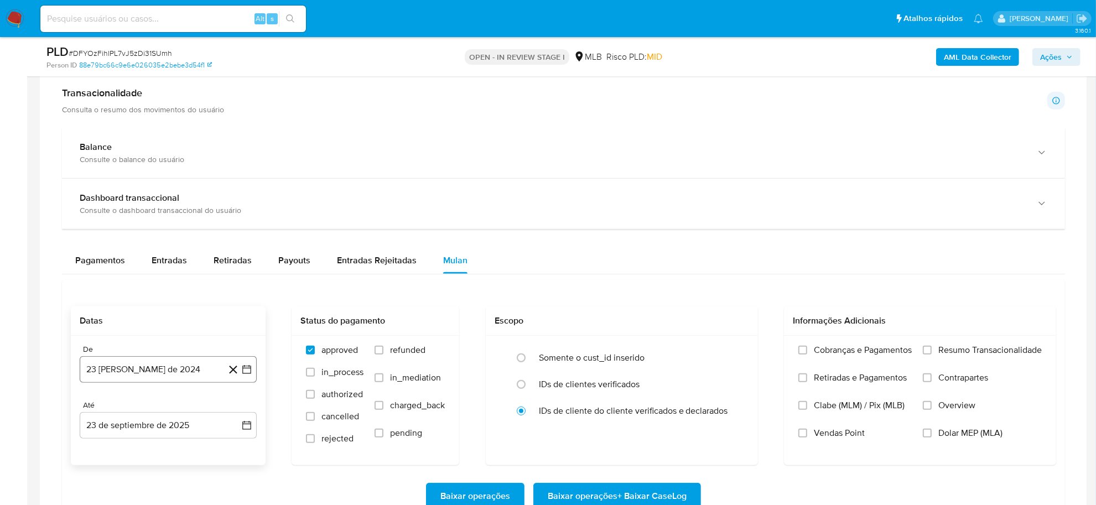
click at [246, 349] on icon "button" at bounding box center [246, 369] width 11 height 11
click at [178, 203] on span "agosto 2024" at bounding box center [163, 201] width 50 height 11
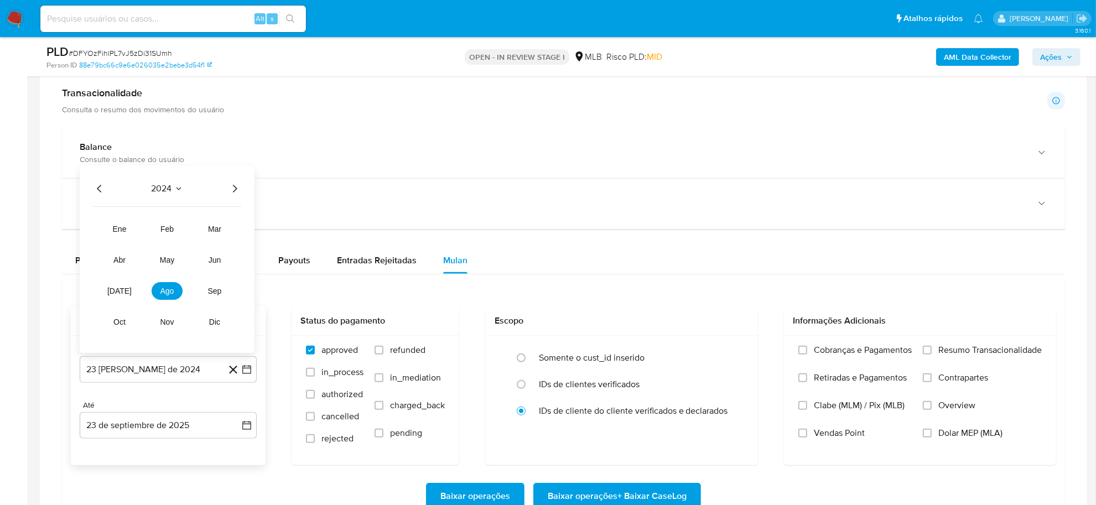
drag, startPoint x: 234, startPoint y: 192, endPoint x: 193, endPoint y: 242, distance: 64.5
click at [233, 192] on icon "Año siguiente" at bounding box center [234, 188] width 13 height 13
click at [164, 289] on span "ago" at bounding box center [167, 291] width 14 height 9
click at [189, 246] on button "1" at bounding box center [190, 243] width 18 height 18
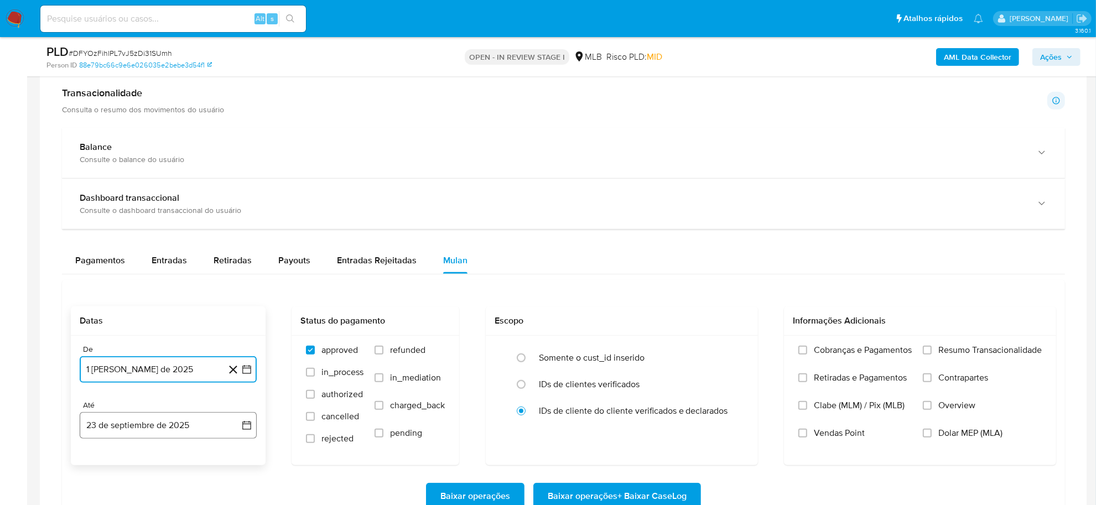
click at [249, 349] on button "23 de septiembre de 2025" at bounding box center [168, 425] width 177 height 27
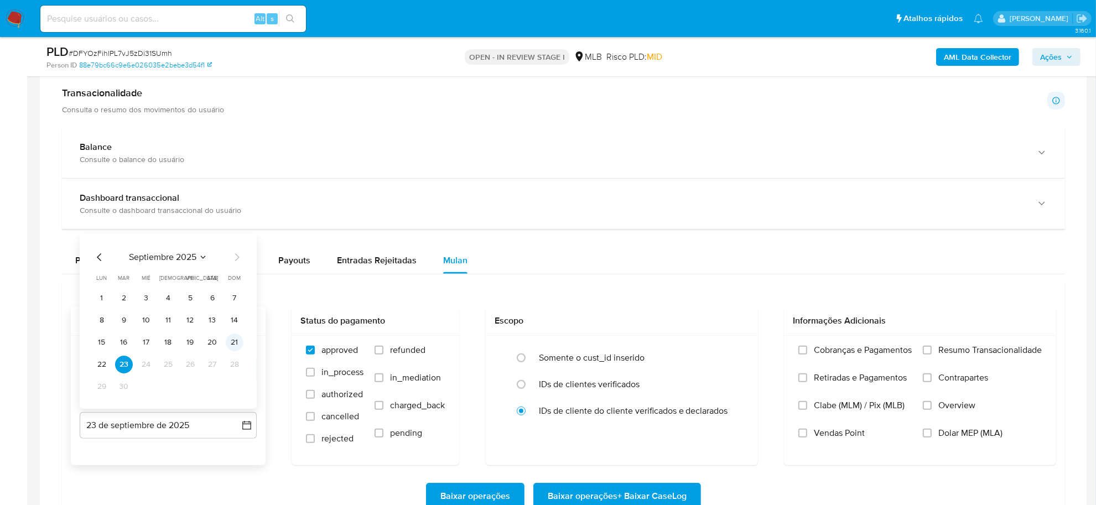
click at [232, 346] on button "21" at bounding box center [235, 343] width 18 height 18
click at [699, 345] on span "Resumo Transacionalidade" at bounding box center [989, 350] width 103 height 11
click at [699, 346] on input "Resumo Transacionalidade" at bounding box center [927, 350] width 9 height 9
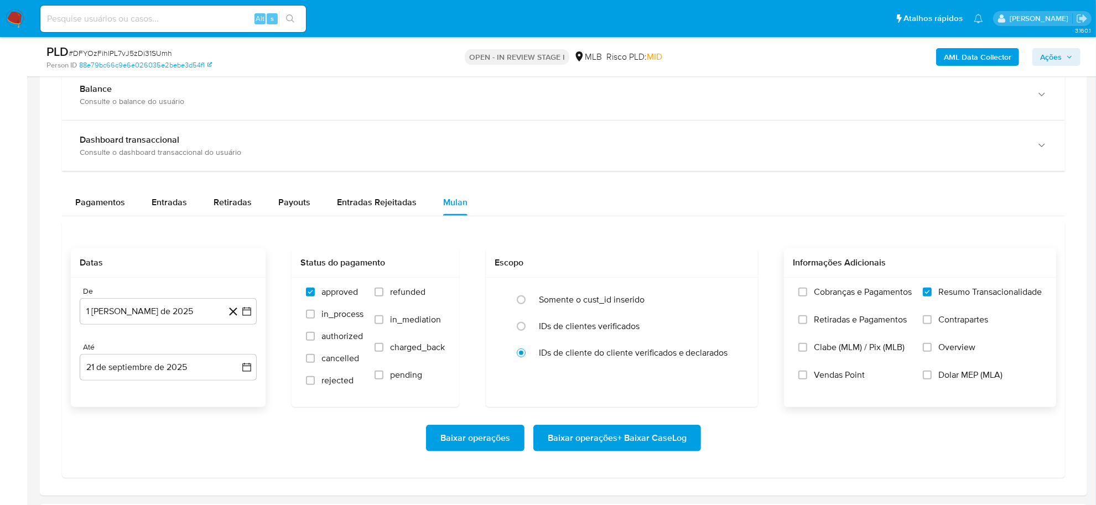
scroll to position [899, 0]
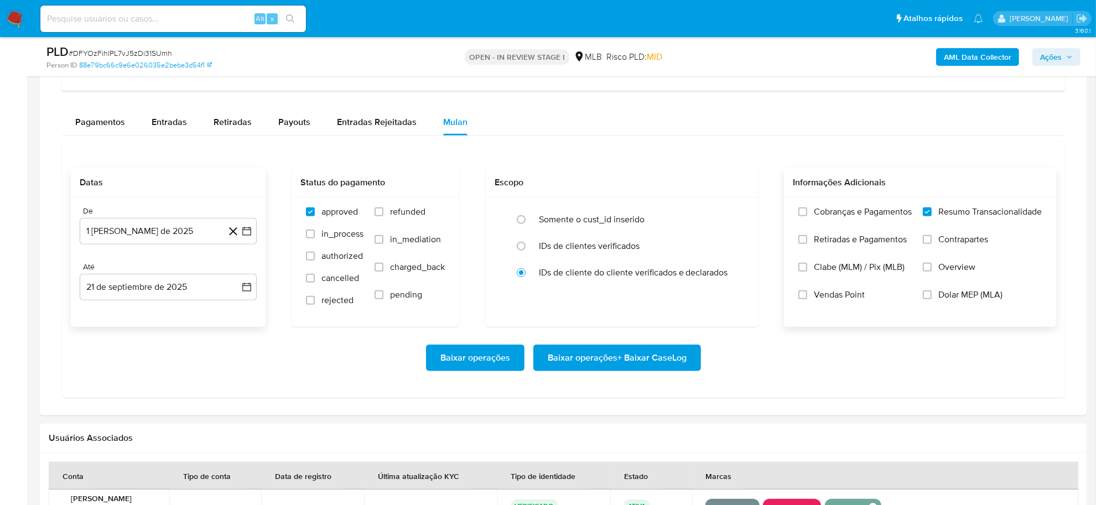
click at [594, 349] on span "Baixar operações + Baixar CaseLog" at bounding box center [617, 358] width 139 height 24
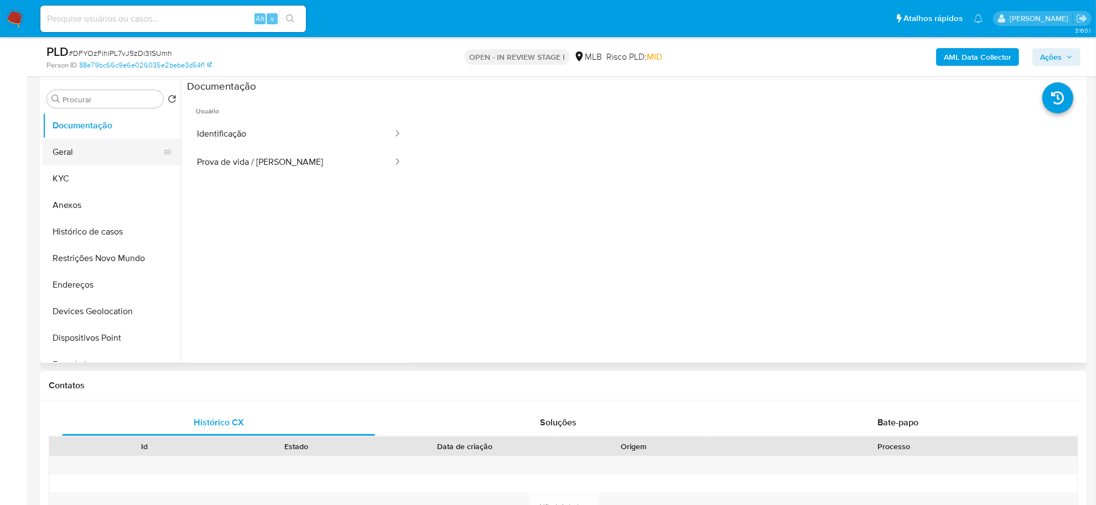
click at [86, 147] on button "Geral" at bounding box center [107, 152] width 129 height 27
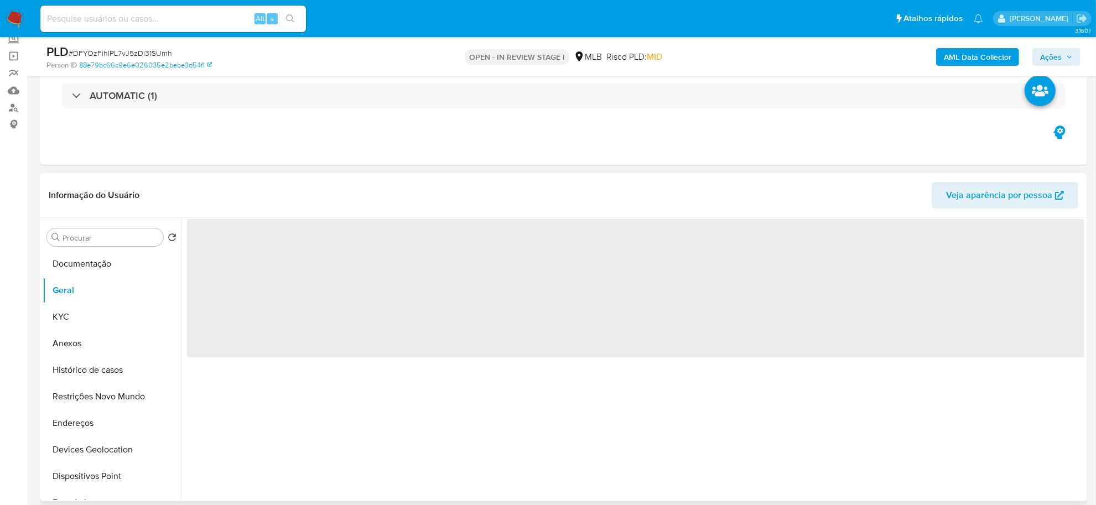
scroll to position [138, 0]
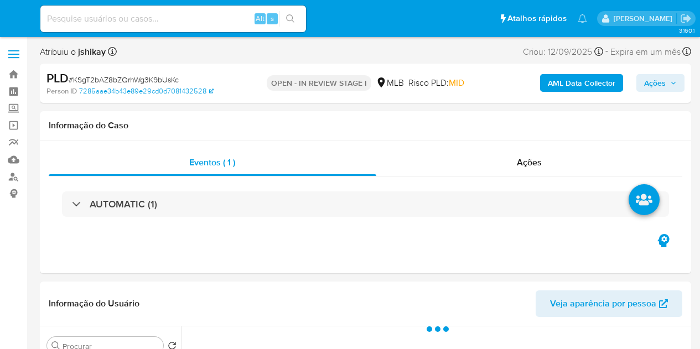
select select "10"
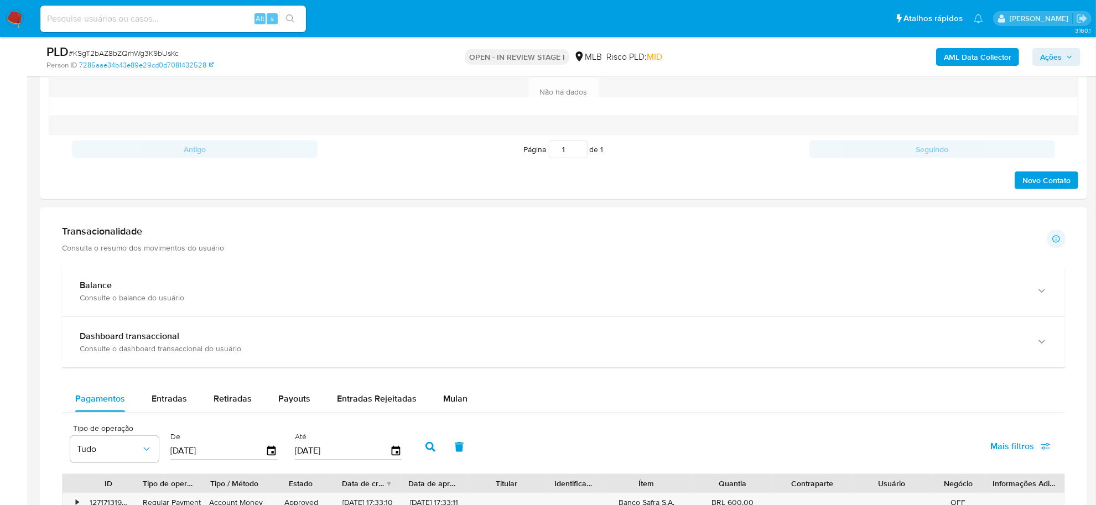
scroll to position [692, 0]
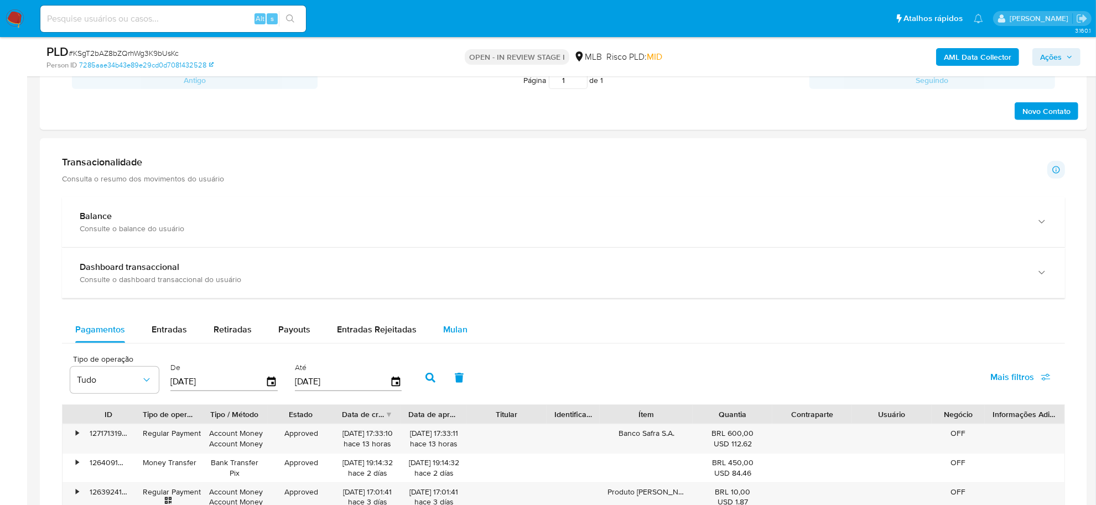
click at [458, 323] on div "Mulan" at bounding box center [455, 330] width 24 height 27
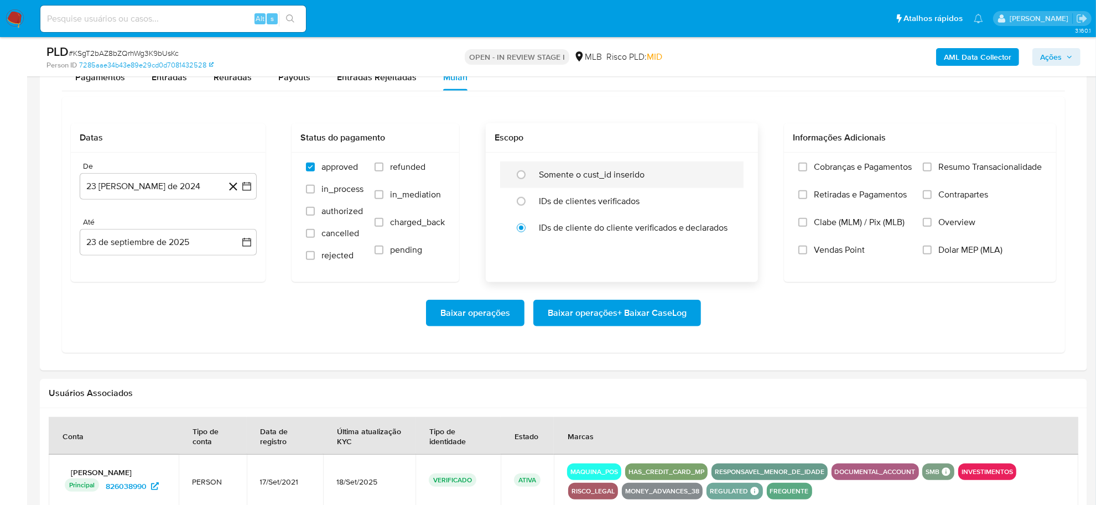
scroll to position [968, 0]
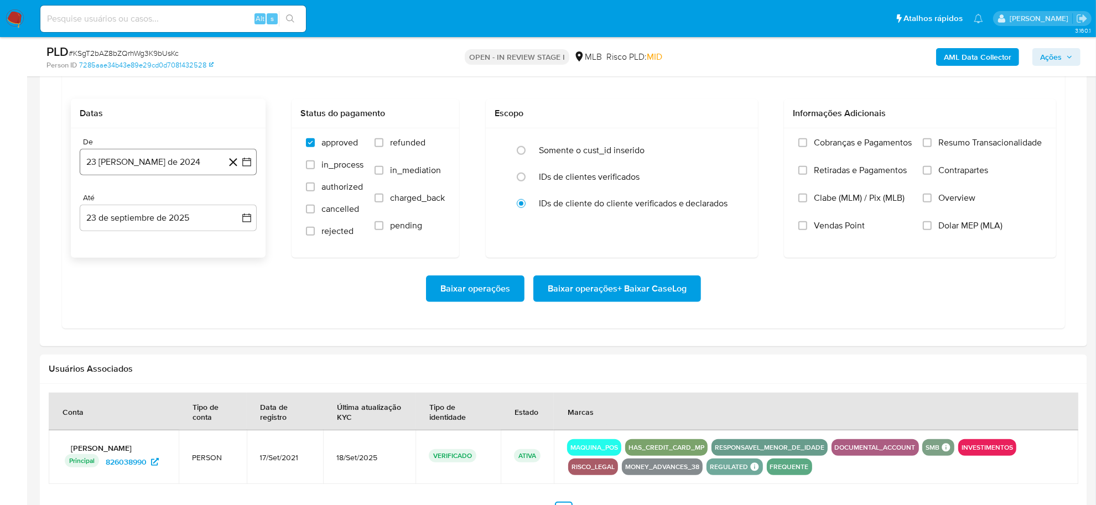
click at [252, 163] on button "23 [PERSON_NAME] de 2024" at bounding box center [168, 162] width 177 height 27
click at [186, 205] on span "agosto 2024" at bounding box center [163, 201] width 50 height 11
click at [238, 201] on icon "Año siguiente" at bounding box center [234, 201] width 13 height 13
click at [164, 307] on span "ago" at bounding box center [167, 304] width 14 height 9
click at [192, 240] on button "1" at bounding box center [190, 243] width 18 height 18
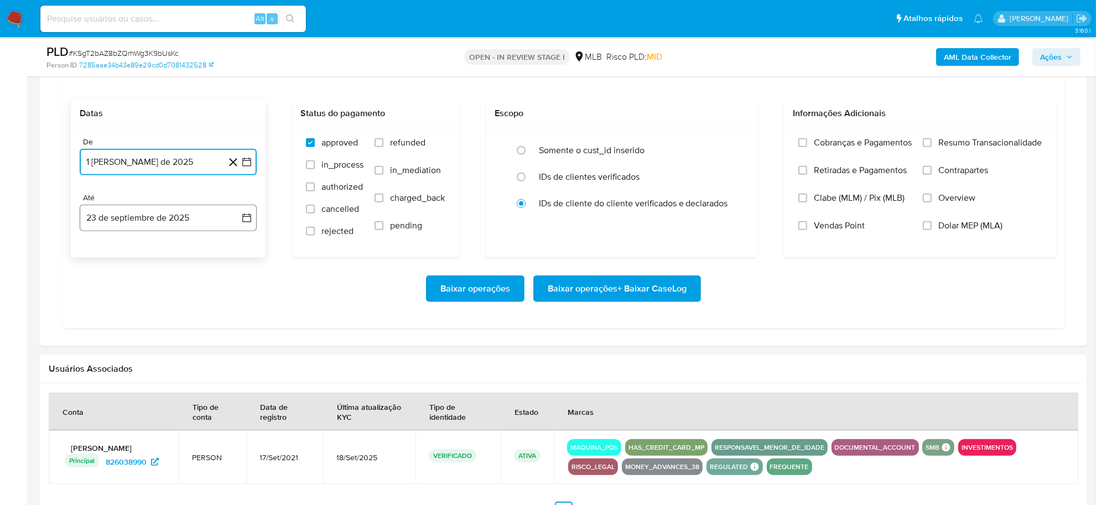
click at [245, 217] on icon "button" at bounding box center [246, 217] width 11 height 11
click at [234, 346] on button "21" at bounding box center [235, 343] width 18 height 18
click at [699, 144] on span "Resumo Transacionalidade" at bounding box center [989, 142] width 103 height 11
click at [699, 144] on input "Resumo Transacionalidade" at bounding box center [927, 142] width 9 height 9
click at [629, 288] on span "Baixar operações + Baixar CaseLog" at bounding box center [617, 289] width 139 height 24
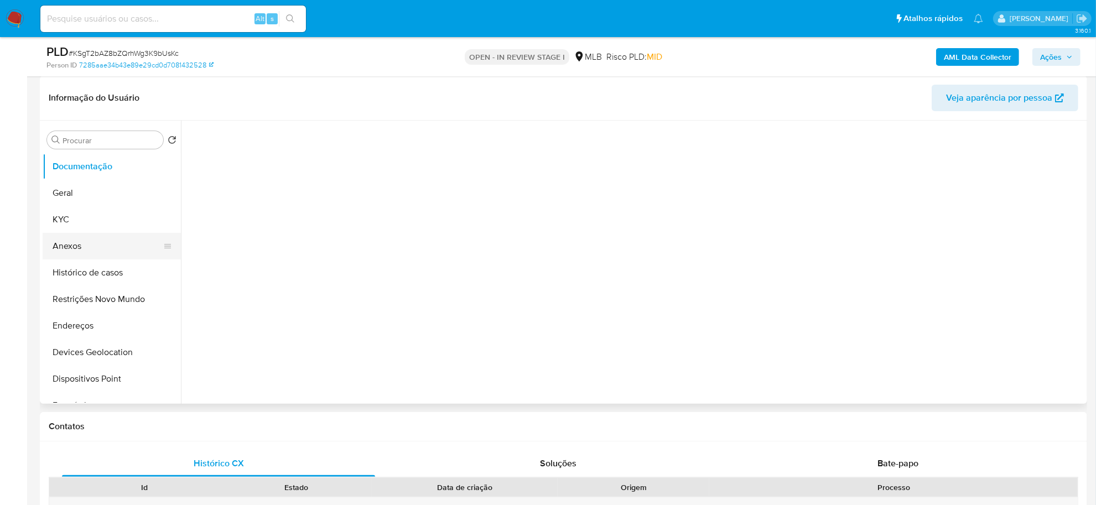
scroll to position [138, 0]
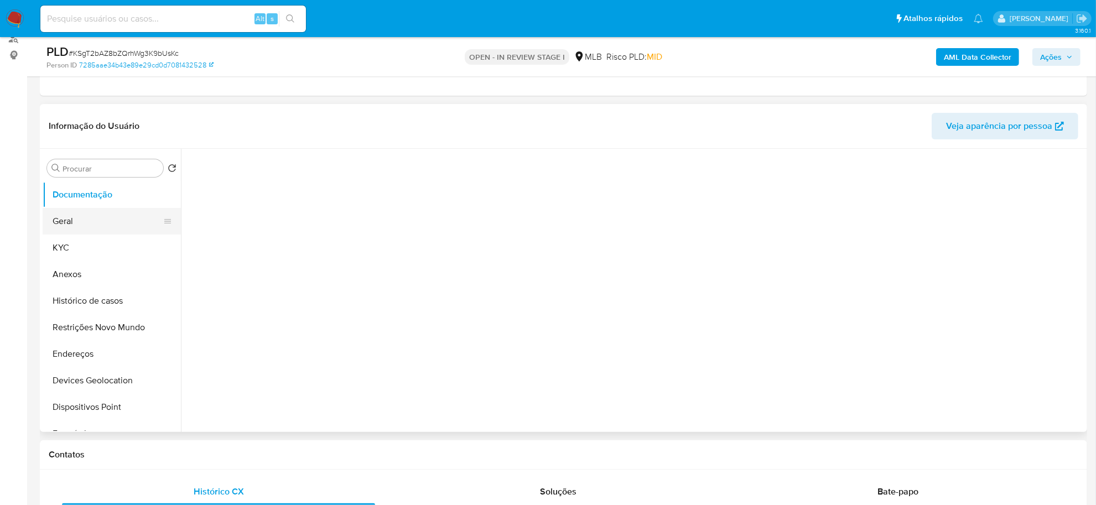
click at [89, 222] on button "Geral" at bounding box center [107, 221] width 129 height 27
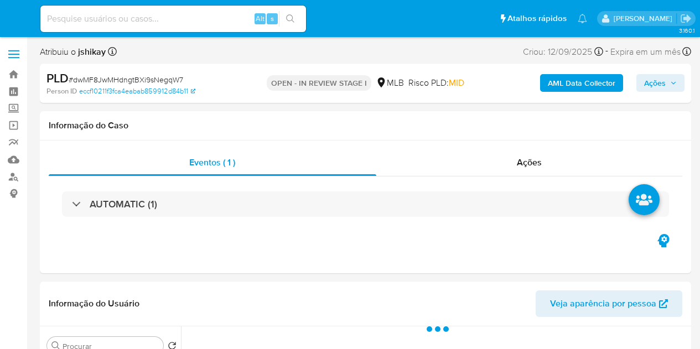
select select "10"
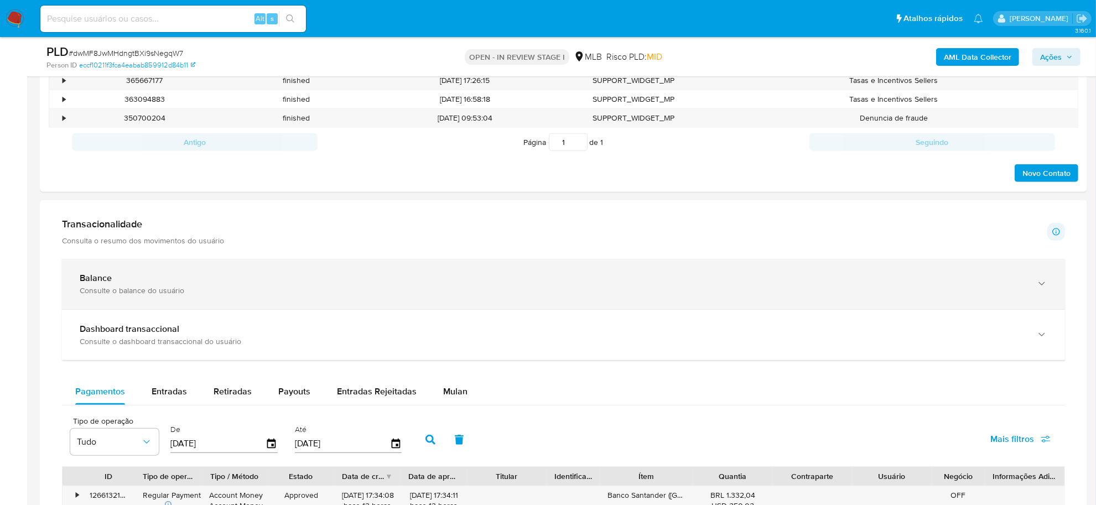
scroll to position [830, 0]
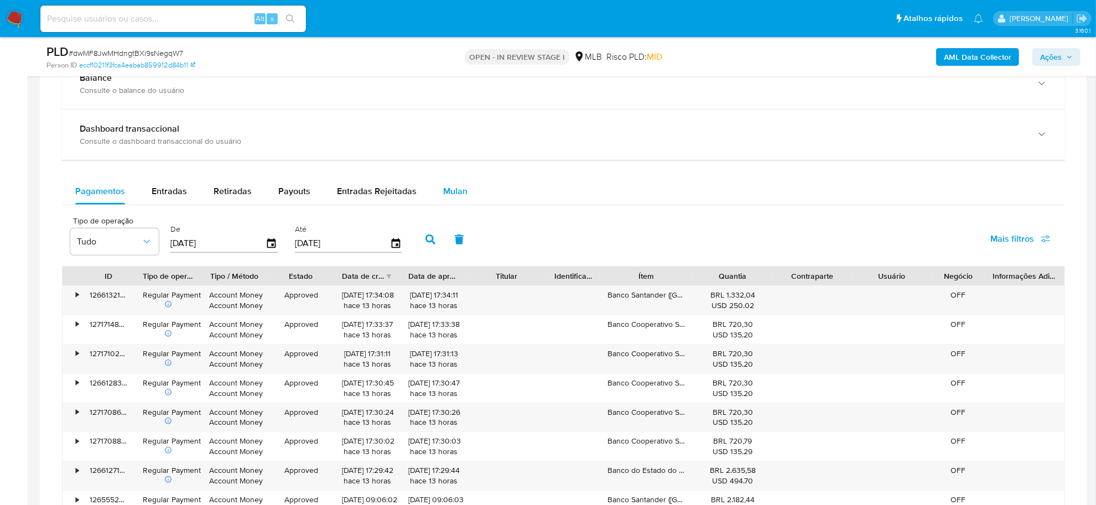
click at [457, 190] on span "Mulan" at bounding box center [455, 191] width 24 height 13
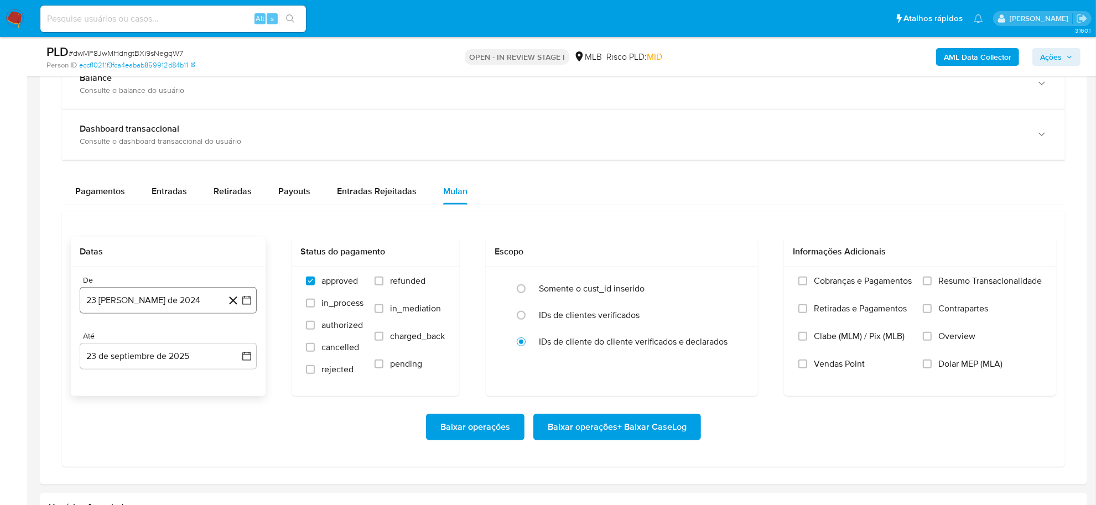
click at [245, 299] on icon "button" at bounding box center [246, 300] width 9 height 9
click at [183, 339] on span "agosto 2024" at bounding box center [163, 340] width 50 height 11
click at [237, 343] on icon "Año siguiente" at bounding box center [234, 340] width 13 height 13
click at [158, 349] on button "ago" at bounding box center [167, 443] width 31 height 18
click at [186, 349] on button "1" at bounding box center [190, 381] width 18 height 18
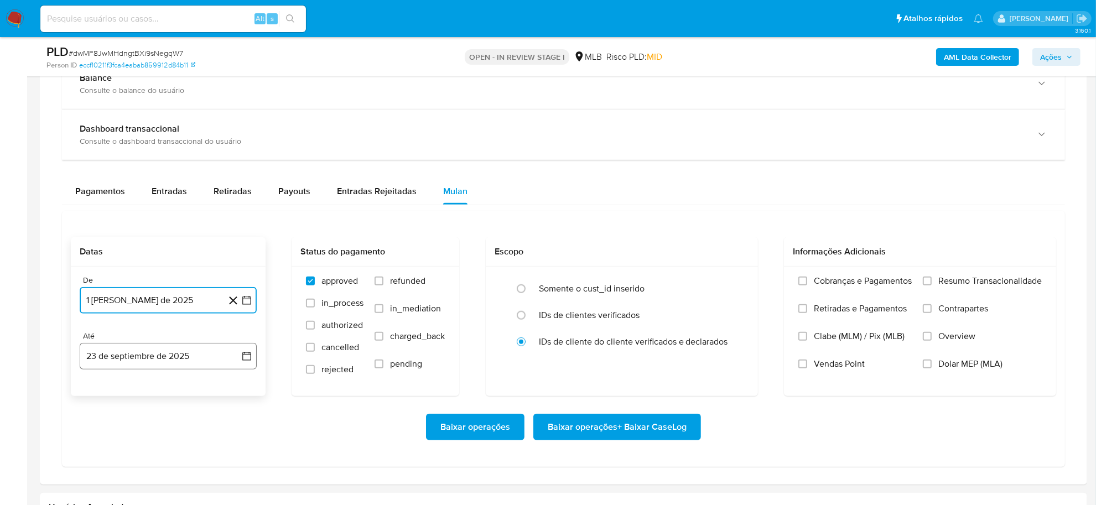
click at [252, 349] on button "23 de septiembre de 2025" at bounding box center [168, 356] width 177 height 27
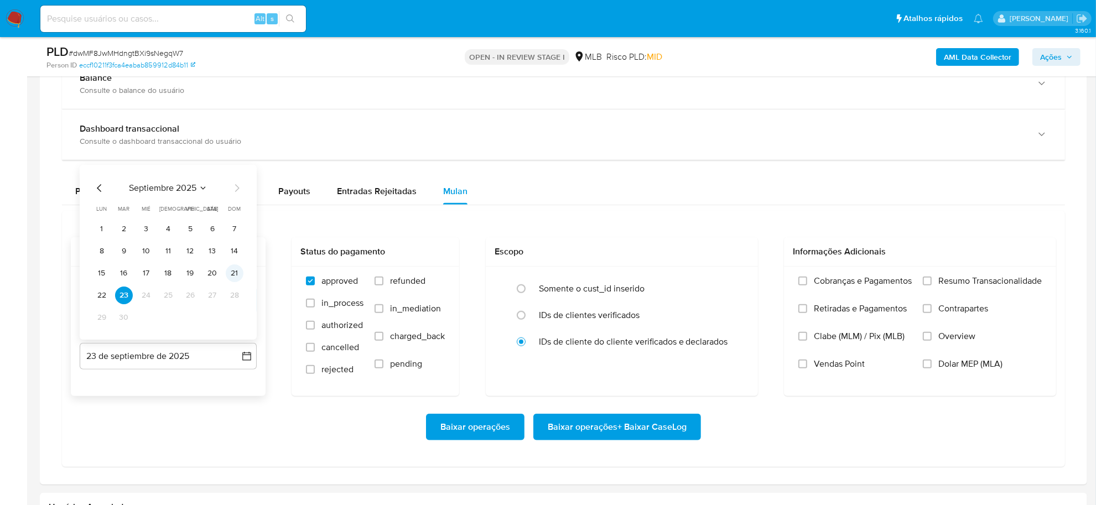
click at [238, 272] on button "21" at bounding box center [235, 273] width 18 height 18
click at [699, 278] on span "Resumo Transacionalidade" at bounding box center [989, 281] width 103 height 11
click at [699, 278] on input "Resumo Transacionalidade" at bounding box center [927, 281] width 9 height 9
click at [601, 349] on span "Baixar operações + Baixar CaseLog" at bounding box center [617, 427] width 139 height 24
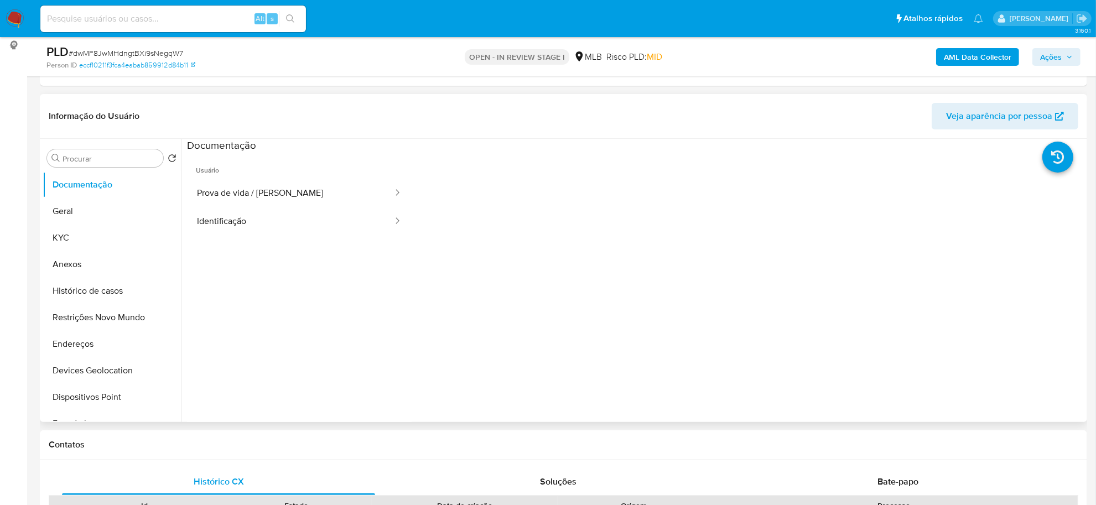
scroll to position [138, 0]
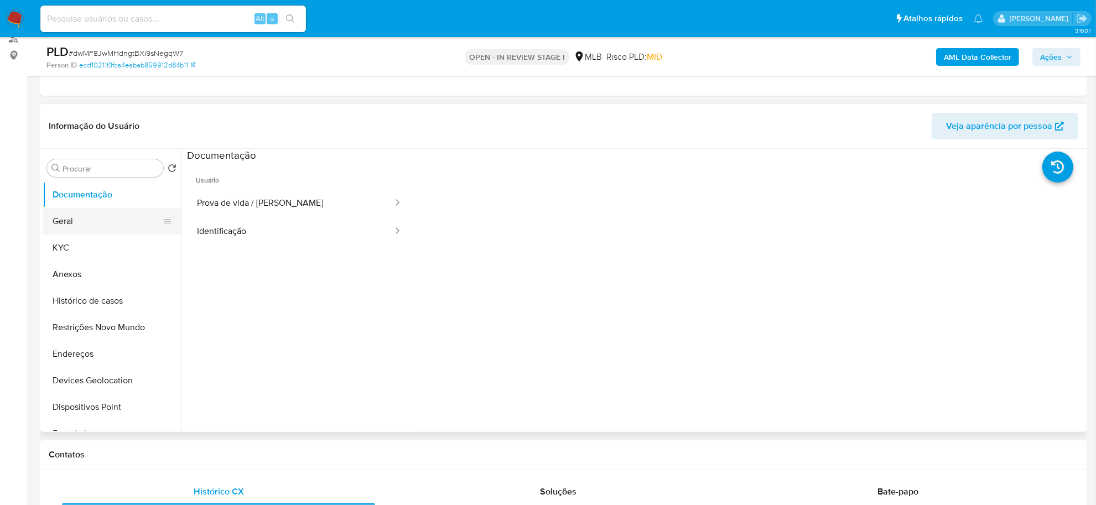
click at [102, 219] on button "Geral" at bounding box center [107, 221] width 129 height 27
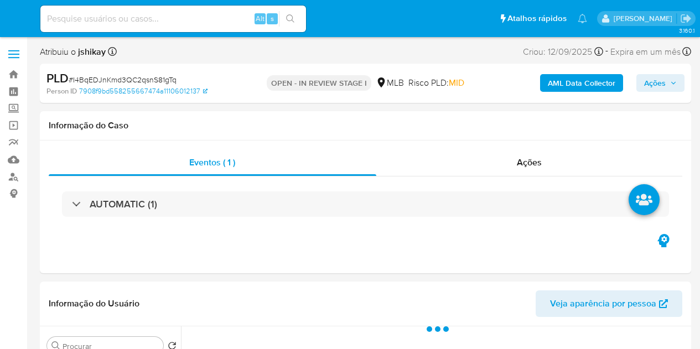
select select "10"
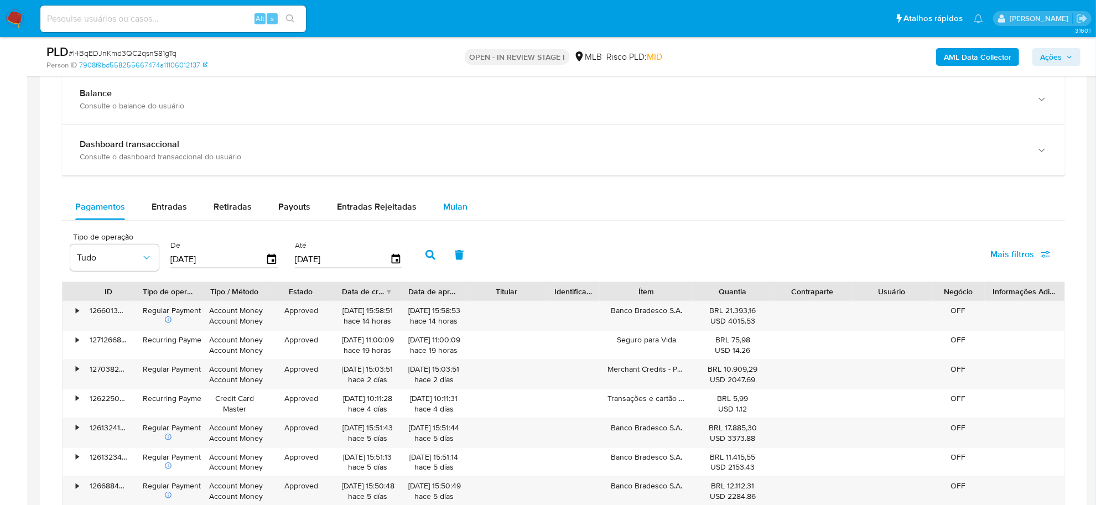
scroll to position [761, 0]
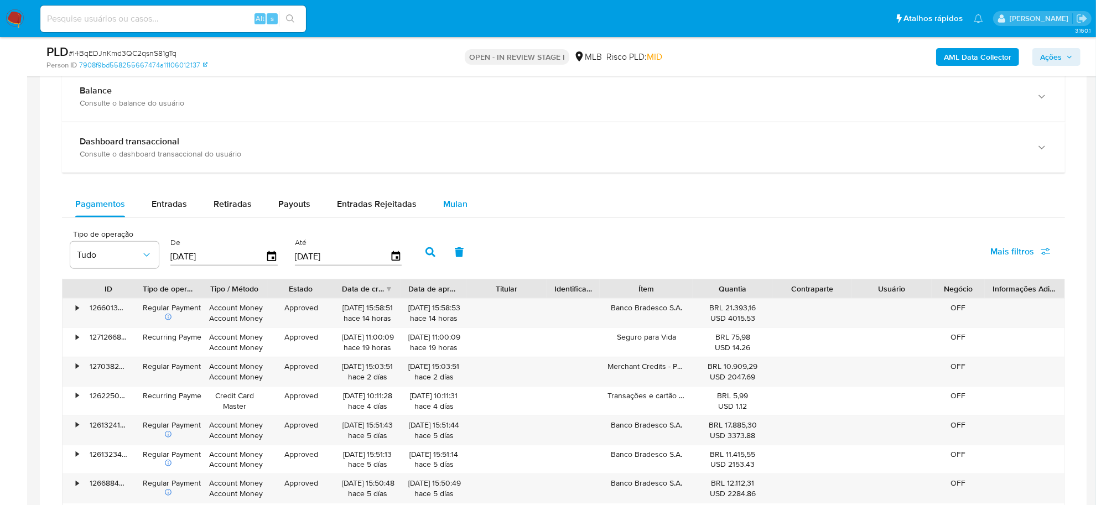
click at [459, 213] on div "Mulan" at bounding box center [455, 204] width 24 height 27
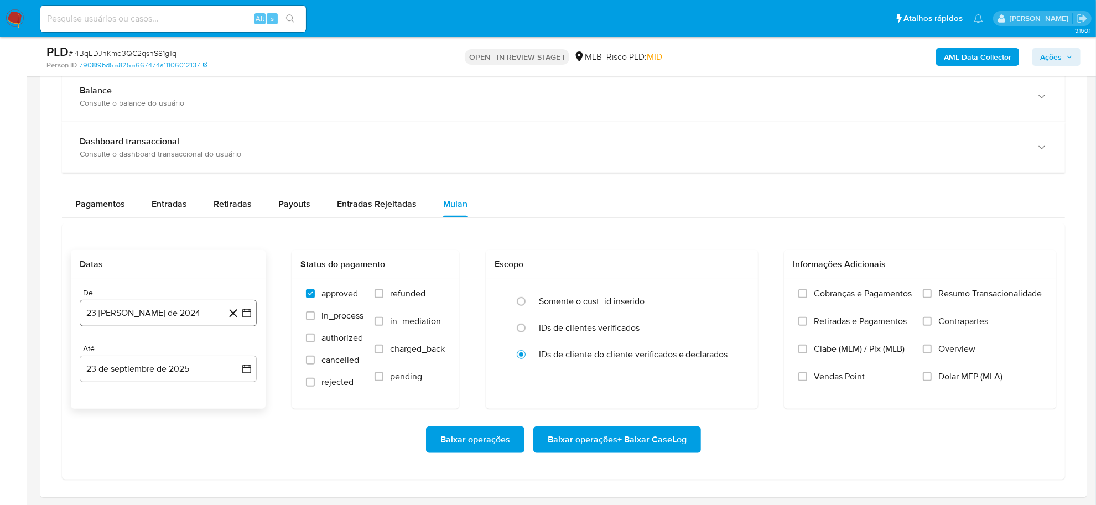
click at [250, 313] on icon "button" at bounding box center [246, 313] width 11 height 11
click at [164, 187] on button "1" at bounding box center [168, 187] width 18 height 18
click at [252, 316] on button "1 [PERSON_NAME] de 2024" at bounding box center [168, 313] width 177 height 27
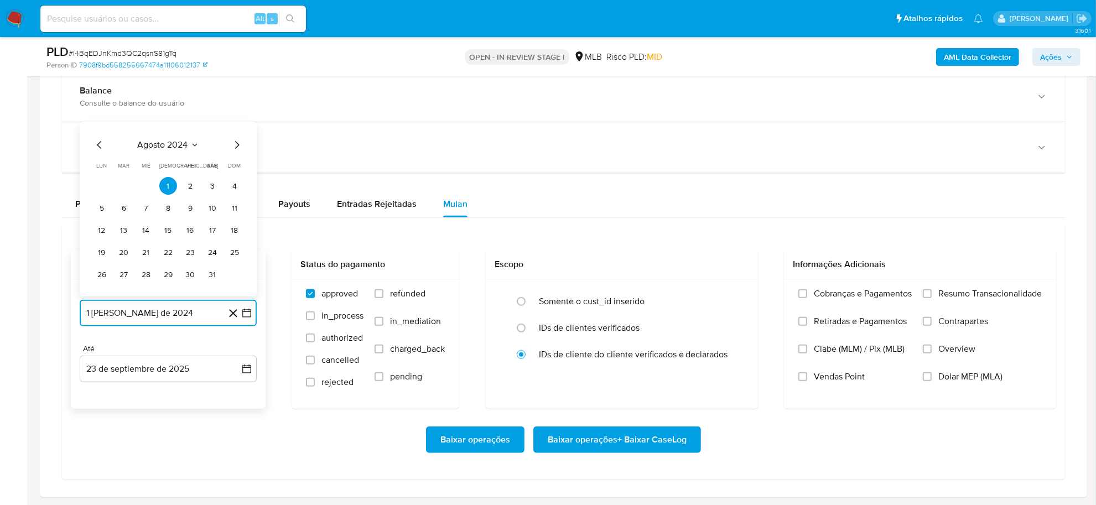
click at [236, 144] on icon "Mes siguiente" at bounding box center [237, 145] width 4 height 8
click at [175, 123] on span "septiembre 2024" at bounding box center [163, 123] width 68 height 11
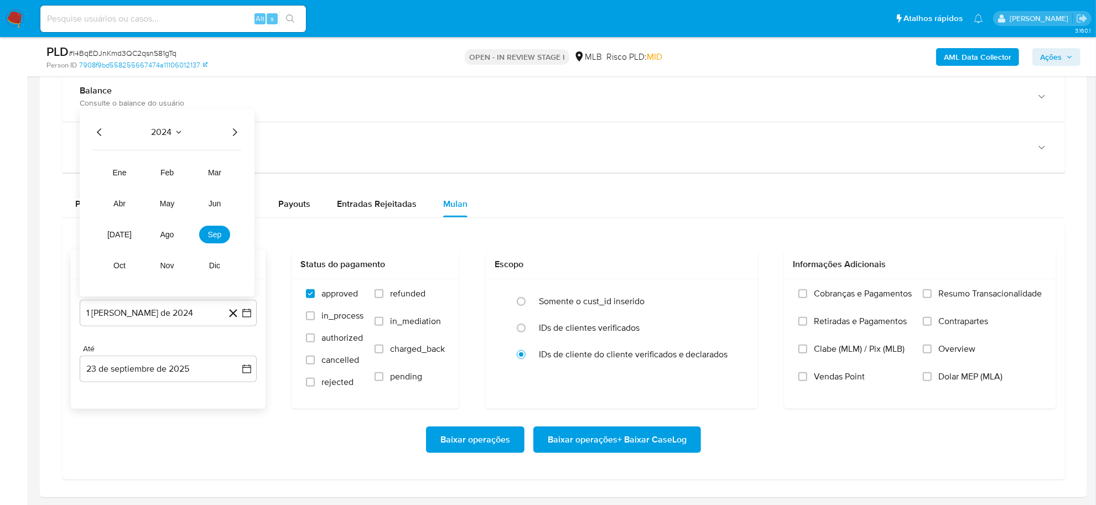
click at [232, 134] on icon "Año siguiente" at bounding box center [234, 132] width 13 height 13
click at [164, 232] on span "ago" at bounding box center [167, 235] width 14 height 9
click at [198, 184] on button "1" at bounding box center [190, 187] width 18 height 18
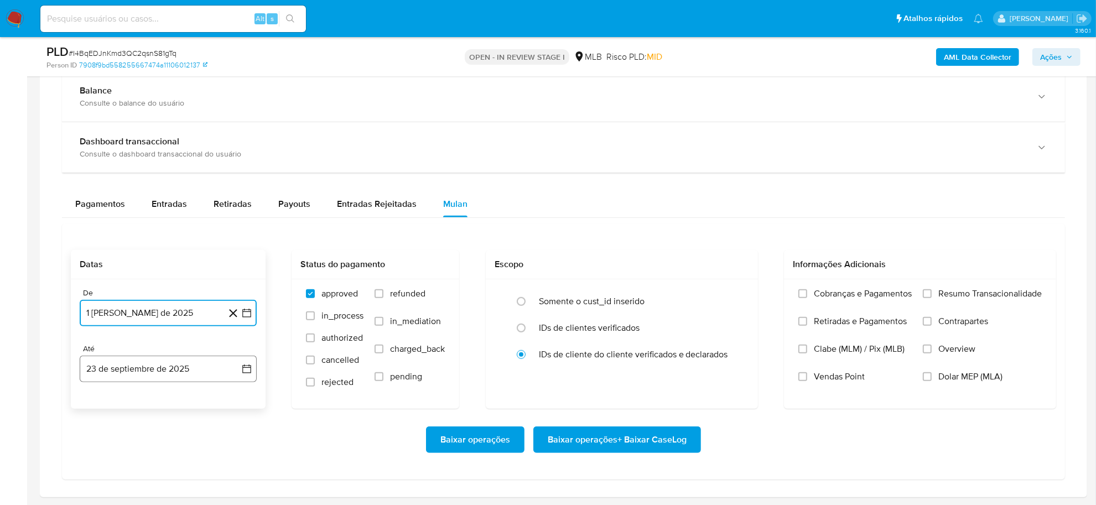
click at [250, 349] on icon "button" at bounding box center [246, 369] width 9 height 9
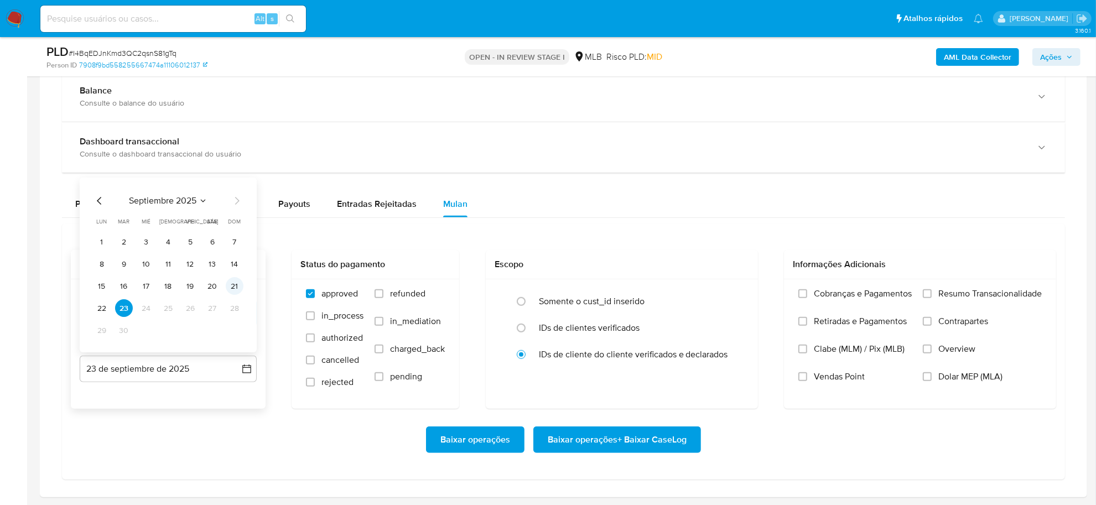
click at [232, 289] on button "21" at bounding box center [235, 287] width 18 height 18
click at [699, 297] on span "Resumo Transacionalidade" at bounding box center [989, 293] width 103 height 11
click at [699, 297] on input "Resumo Transacionalidade" at bounding box center [927, 293] width 9 height 9
click at [640, 349] on span "Baixar operações + Baixar CaseLog" at bounding box center [617, 440] width 139 height 24
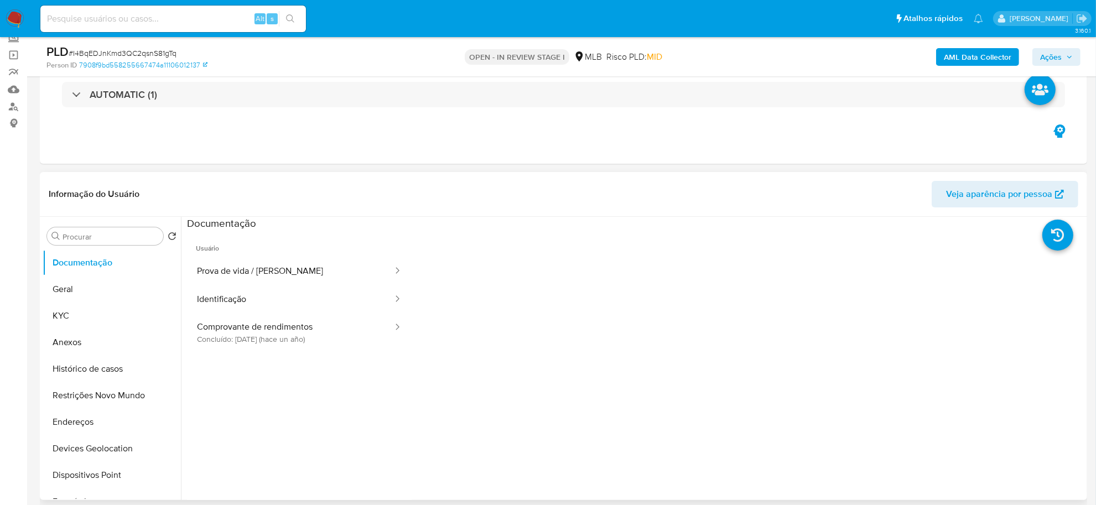
scroll to position [69, 0]
click at [79, 291] on button "Geral" at bounding box center [107, 290] width 129 height 27
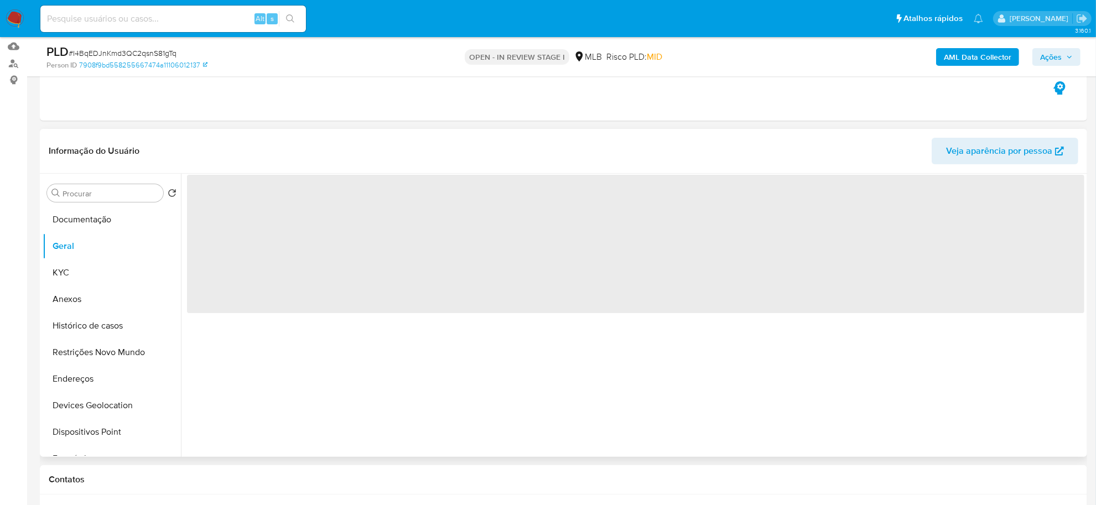
scroll to position [138, 0]
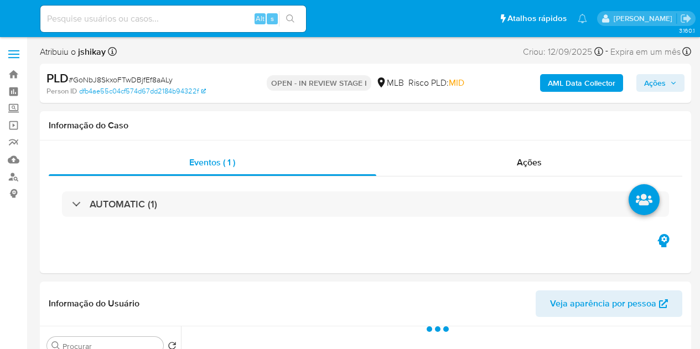
select select "10"
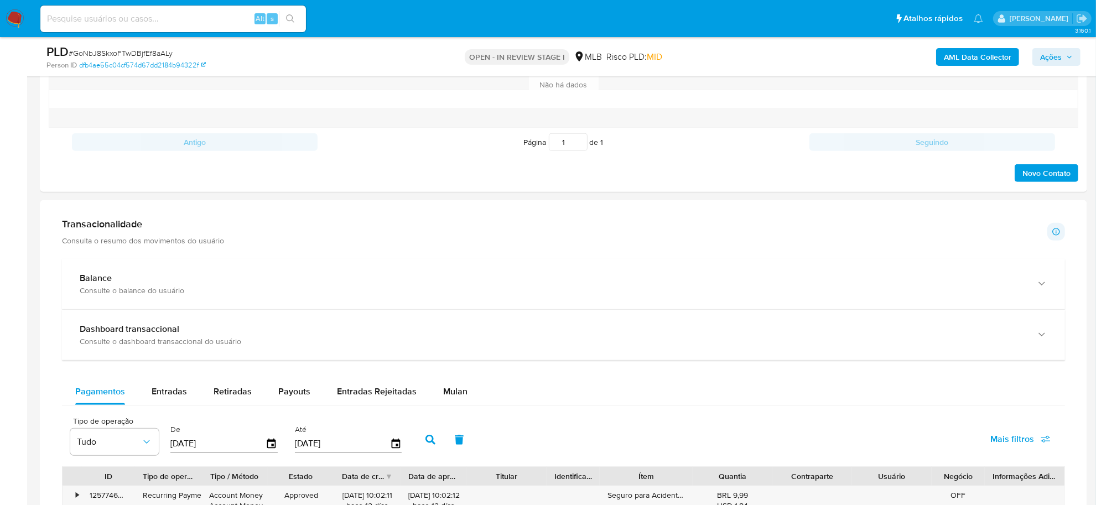
scroll to position [761, 0]
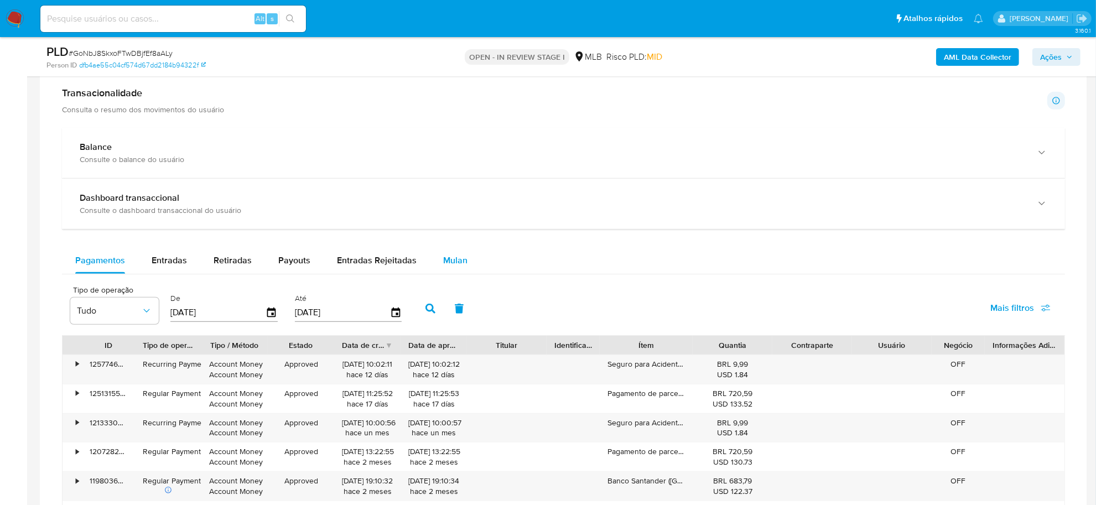
click at [452, 266] on span "Mulan" at bounding box center [455, 260] width 24 height 13
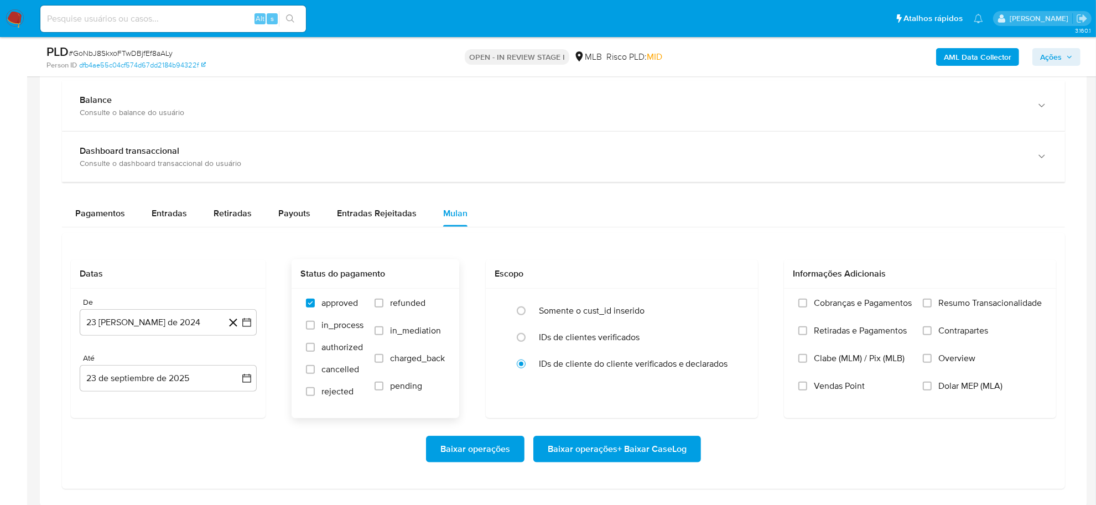
scroll to position [830, 0]
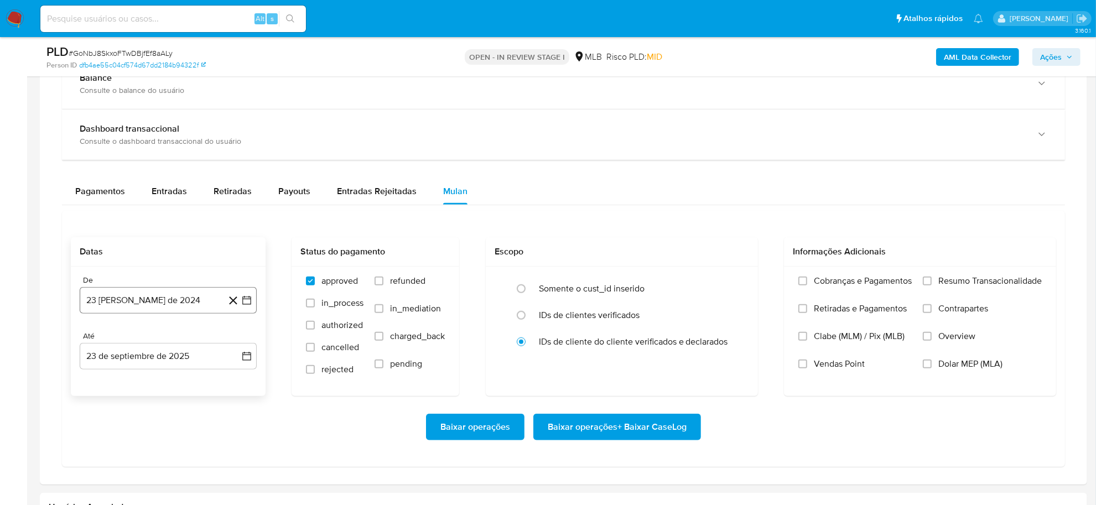
click at [251, 302] on icon "button" at bounding box center [246, 300] width 9 height 9
click at [176, 341] on span "agosto 2024" at bounding box center [163, 340] width 50 height 11
drag, startPoint x: 235, startPoint y: 338, endPoint x: 230, endPoint y: 344, distance: 8.3
click at [235, 339] on icon "Año siguiente" at bounding box center [234, 340] width 13 height 13
click at [158, 349] on button "ago" at bounding box center [167, 443] width 31 height 18
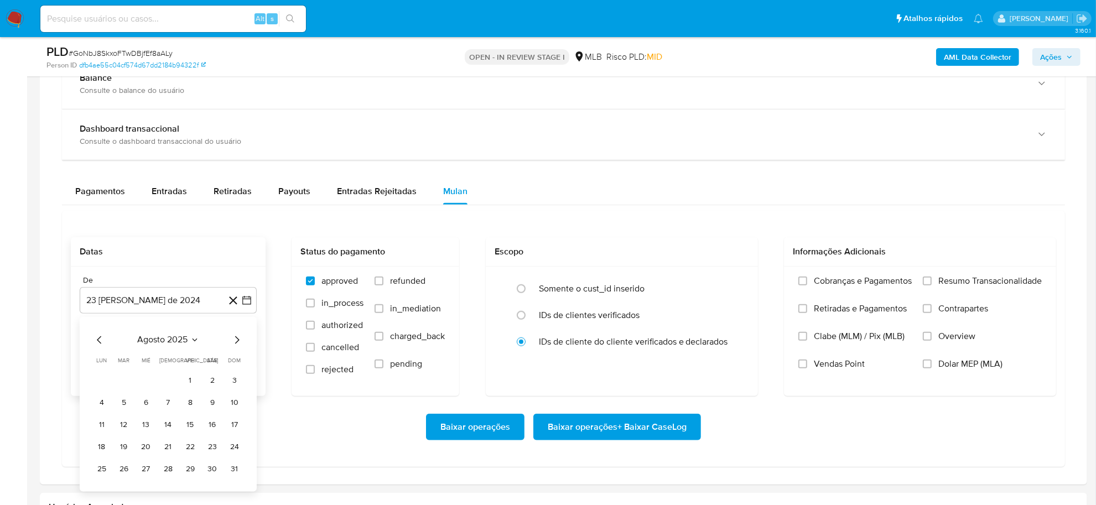
click at [195, 349] on button "1" at bounding box center [190, 381] width 18 height 18
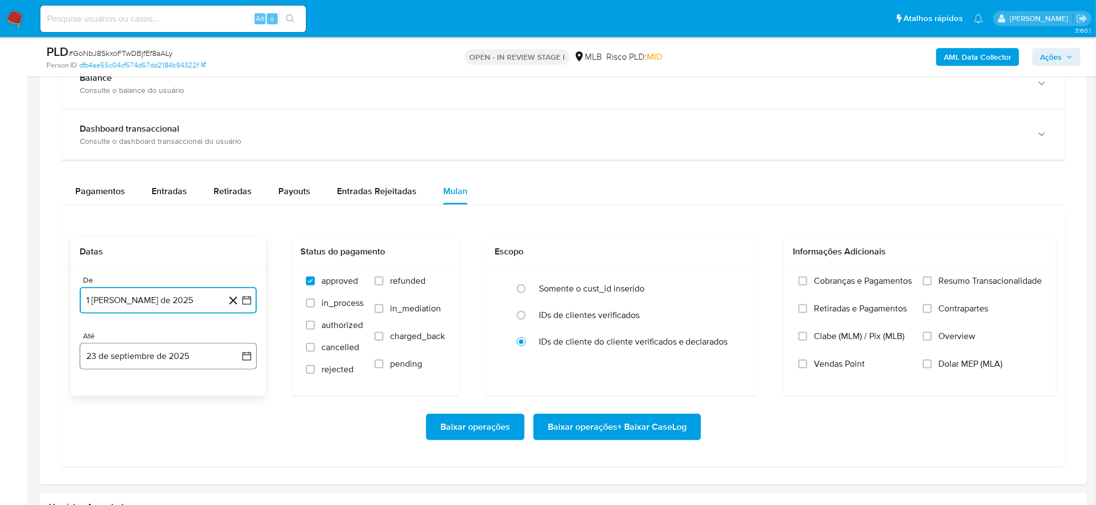
click at [252, 349] on button "23 de septiembre de 2025" at bounding box center [168, 356] width 177 height 27
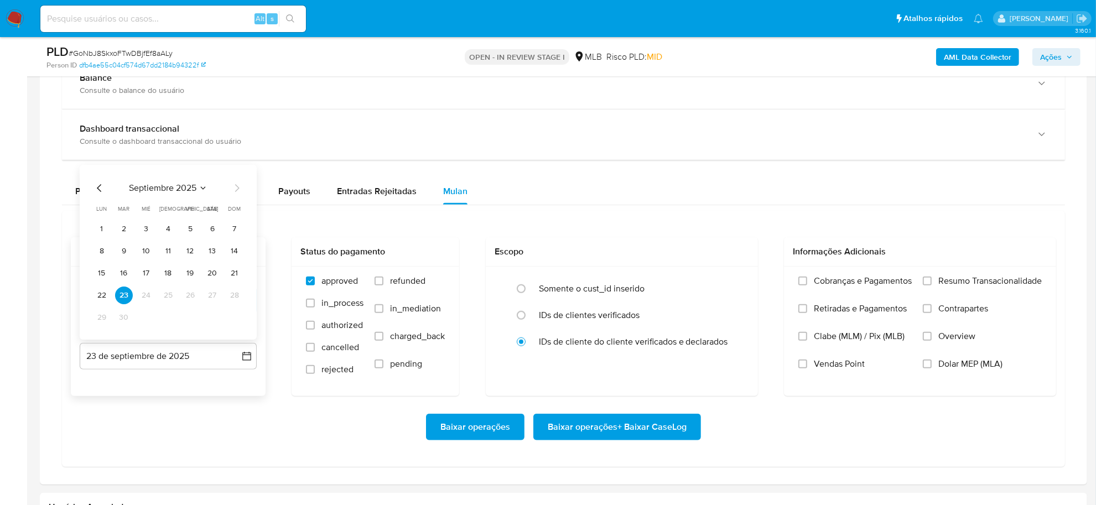
drag, startPoint x: 235, startPoint y: 278, endPoint x: 243, endPoint y: 285, distance: 11.0
click at [235, 280] on button "21" at bounding box center [235, 273] width 18 height 18
click at [699, 286] on span "Resumo Transacionalidade" at bounding box center [989, 281] width 103 height 11
click at [699, 286] on input "Resumo Transacionalidade" at bounding box center [927, 281] width 9 height 9
click at [601, 349] on span "Baixar operações + Baixar CaseLog" at bounding box center [617, 427] width 139 height 24
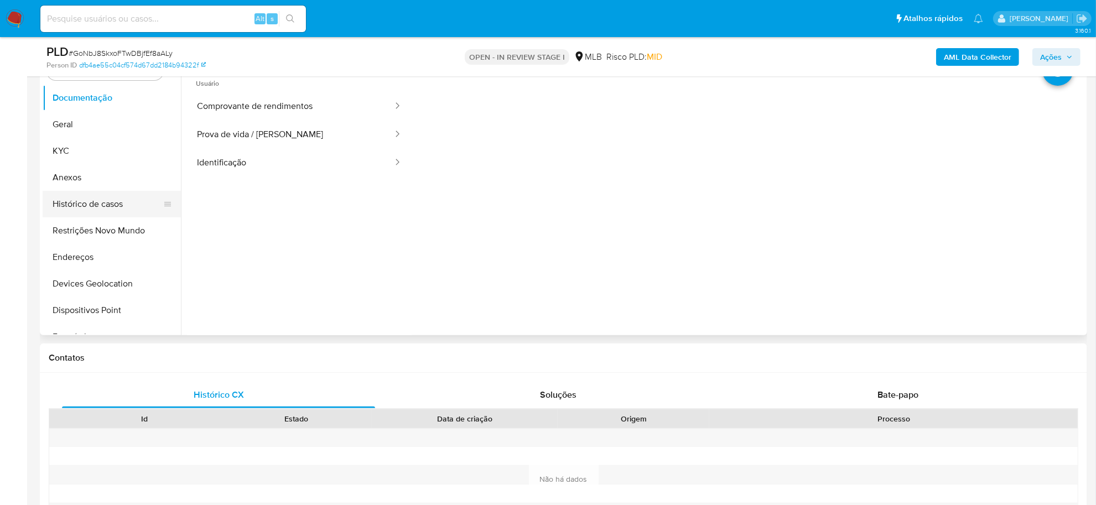
scroll to position [138, 0]
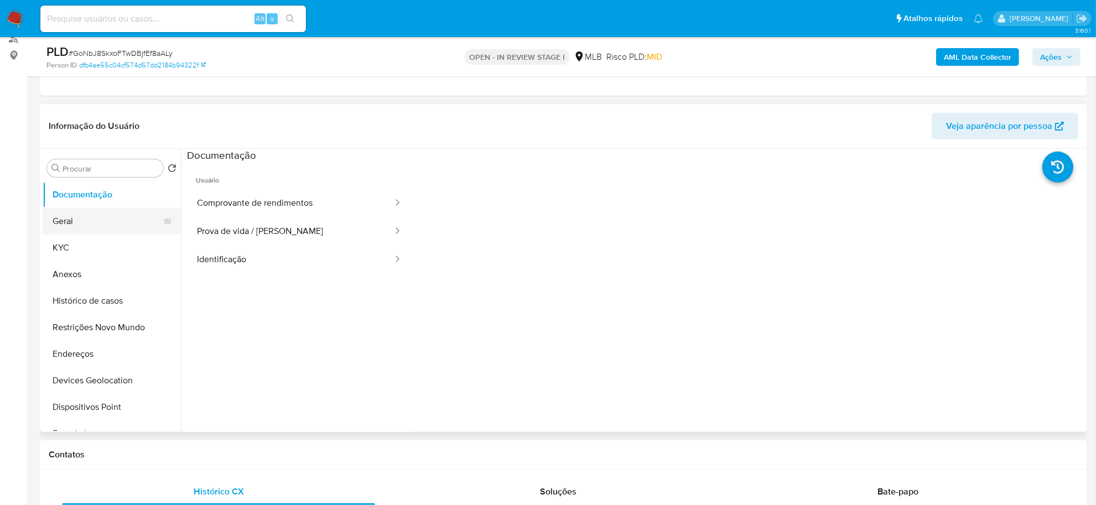
click at [90, 213] on button "Geral" at bounding box center [107, 221] width 129 height 27
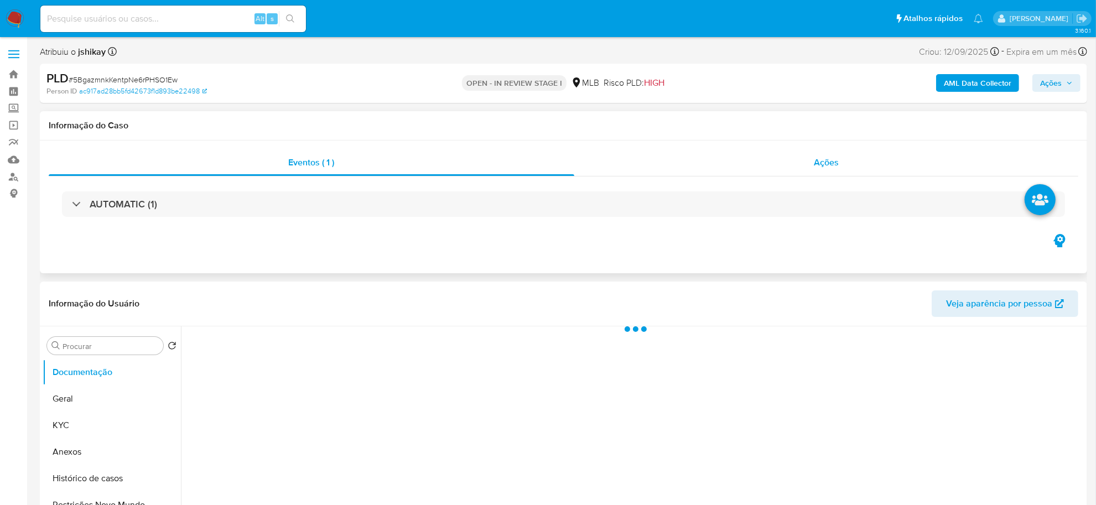
select select "10"
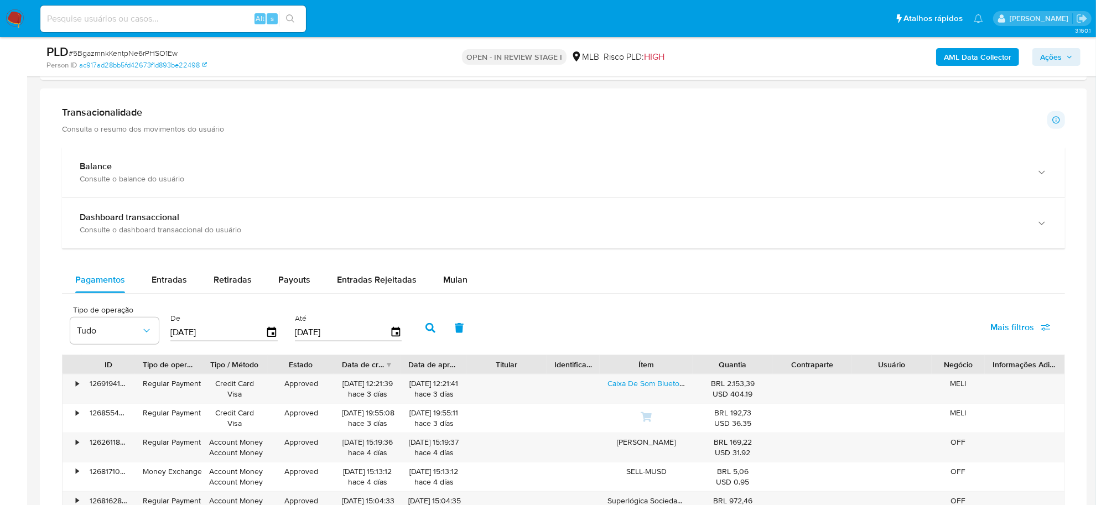
scroll to position [761, 0]
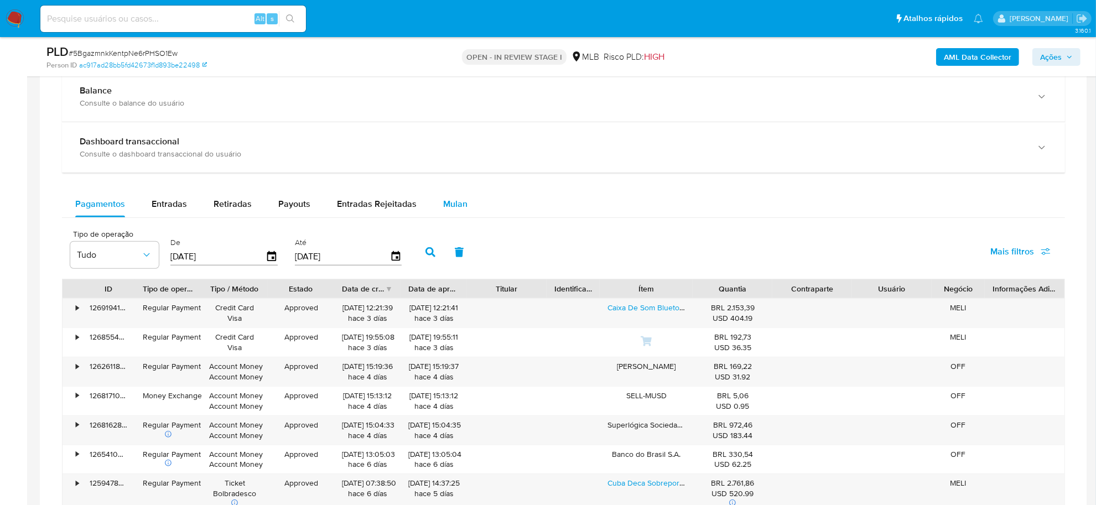
click at [444, 206] on span "Mulan" at bounding box center [455, 204] width 24 height 13
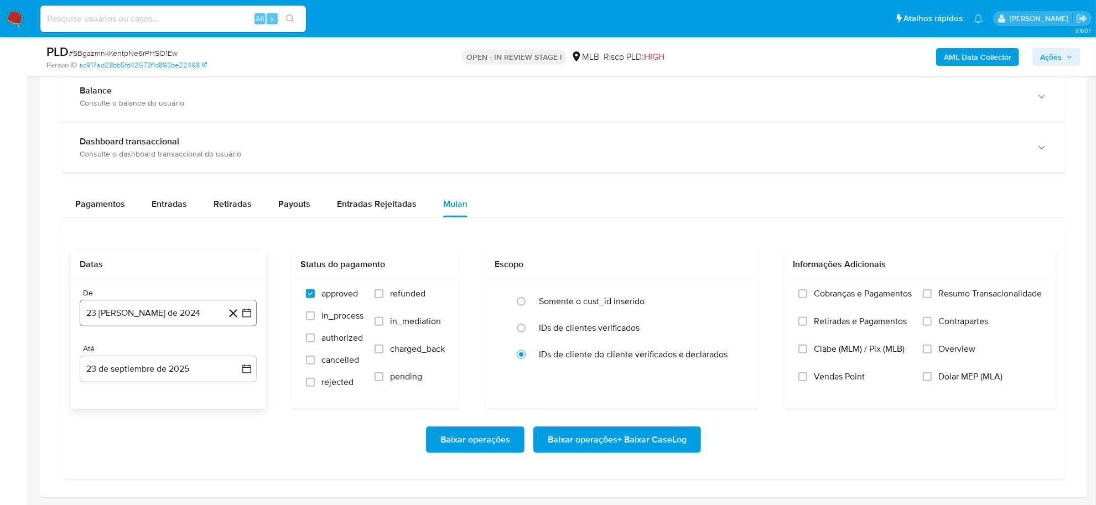
click at [242, 319] on icon "button" at bounding box center [246, 313] width 11 height 11
click at [172, 147] on span "agosto 2024" at bounding box center [163, 145] width 50 height 11
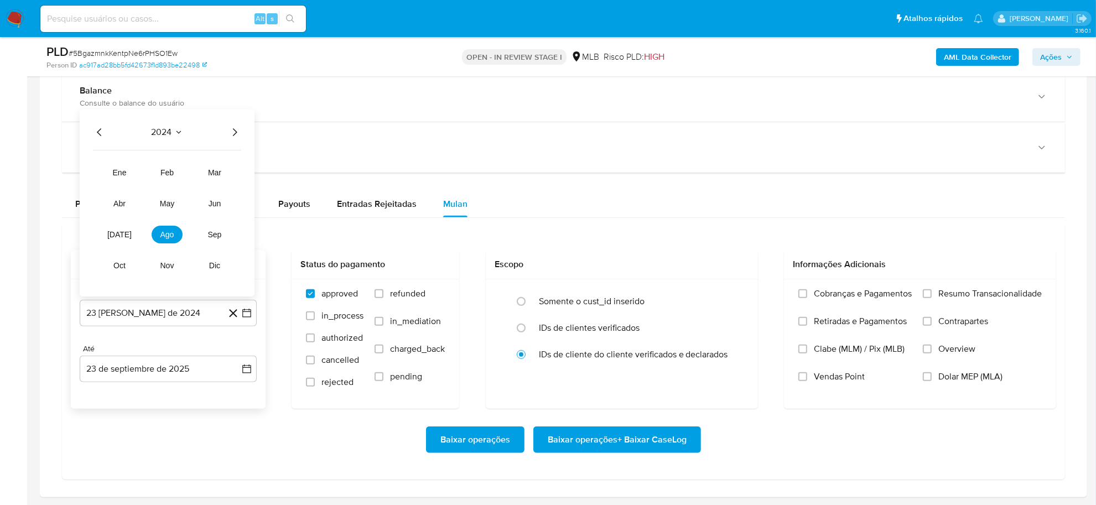
click at [237, 130] on icon "Año siguiente" at bounding box center [234, 132] width 13 height 13
click at [161, 240] on span "ago" at bounding box center [167, 235] width 14 height 9
click at [189, 184] on button "1" at bounding box center [190, 187] width 18 height 18
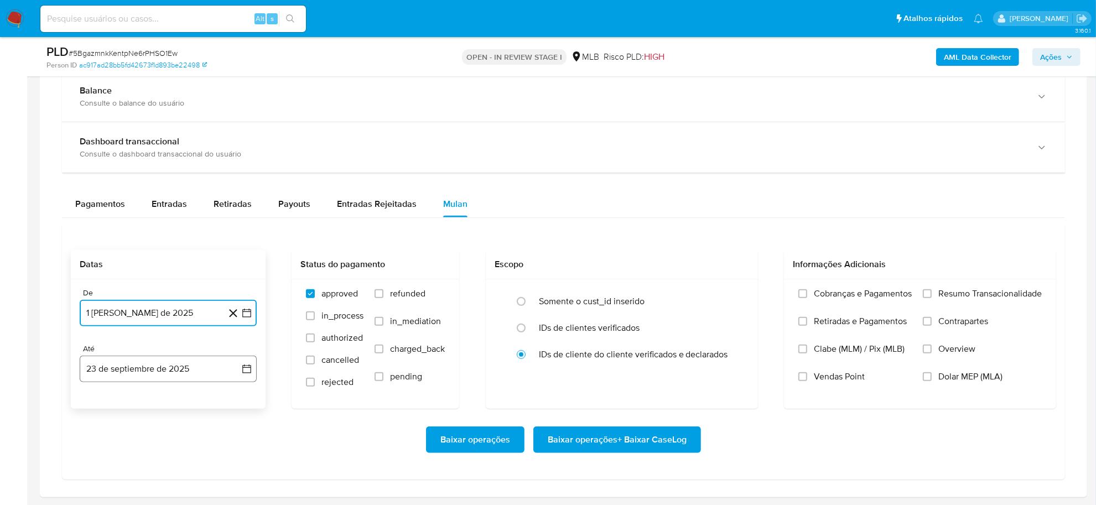
click at [250, 349] on button "23 de septiembre de 2025" at bounding box center [168, 369] width 177 height 27
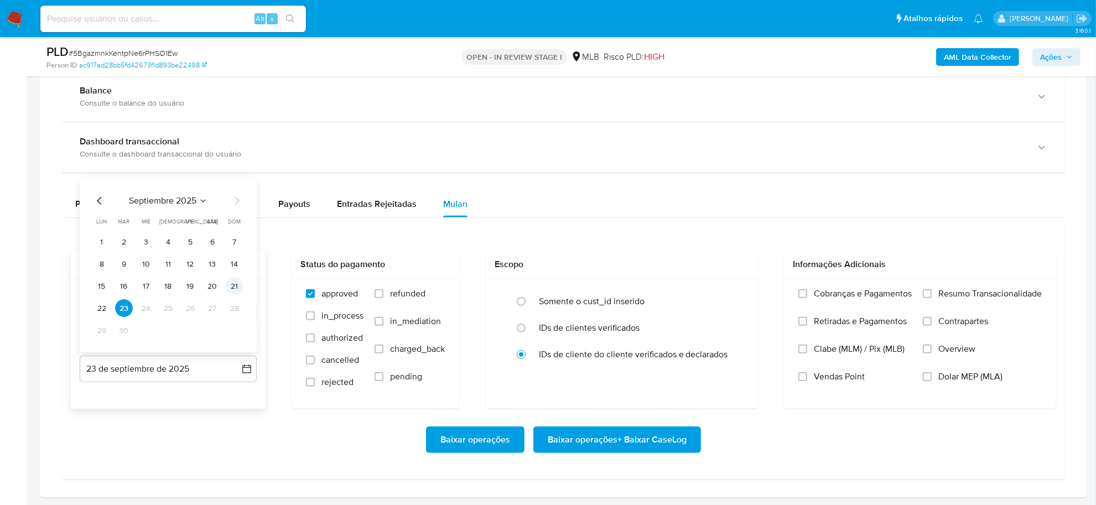
click at [227, 288] on button "21" at bounding box center [235, 287] width 18 height 18
click at [699, 296] on span "Resumo Transacionalidade" at bounding box center [989, 293] width 103 height 11
click at [699, 296] on input "Resumo Transacionalidade" at bounding box center [927, 293] width 9 height 9
click at [619, 349] on span "Baixar operações + Baixar CaseLog" at bounding box center [617, 440] width 139 height 24
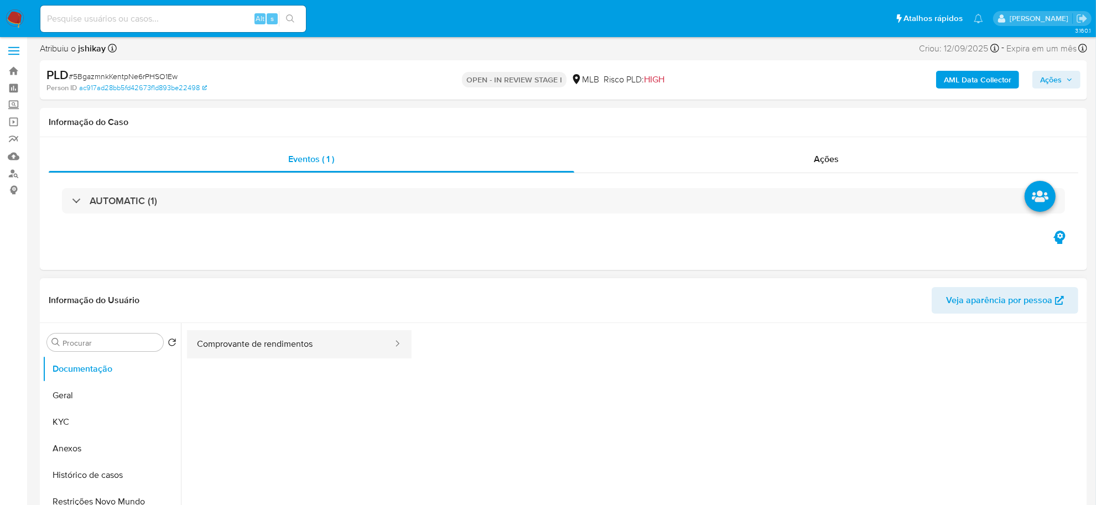
scroll to position [0, 0]
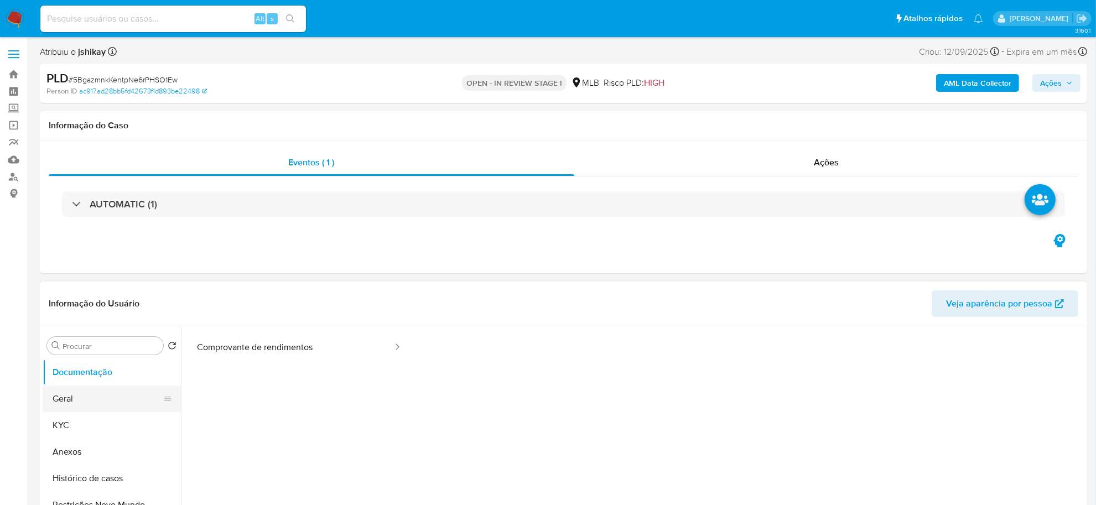
click at [98, 349] on button "Geral" at bounding box center [107, 399] width 129 height 27
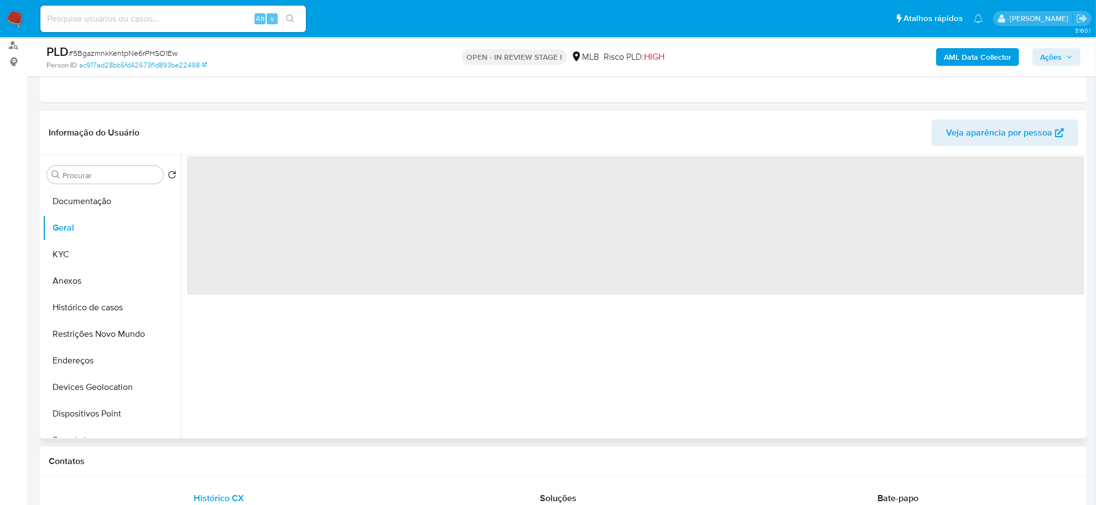
scroll to position [138, 0]
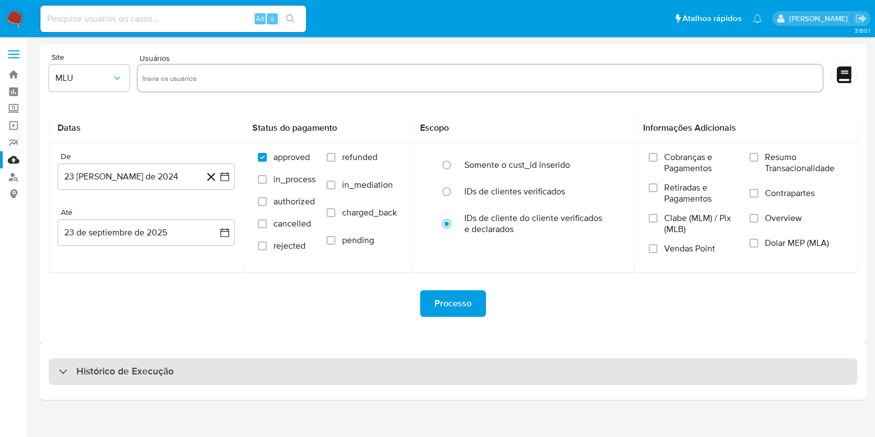
click at [113, 381] on div "Histórico de Execução" at bounding box center [453, 371] width 808 height 27
select select "10"
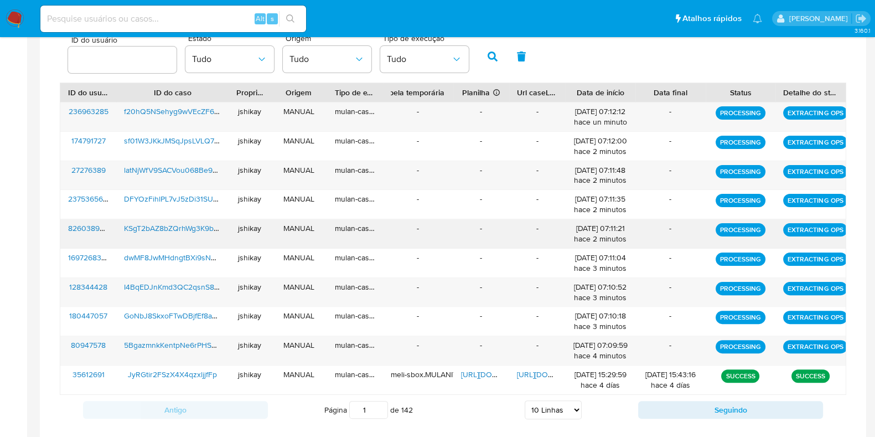
scroll to position [346, 0]
